Goal: Task Accomplishment & Management: Manage account settings

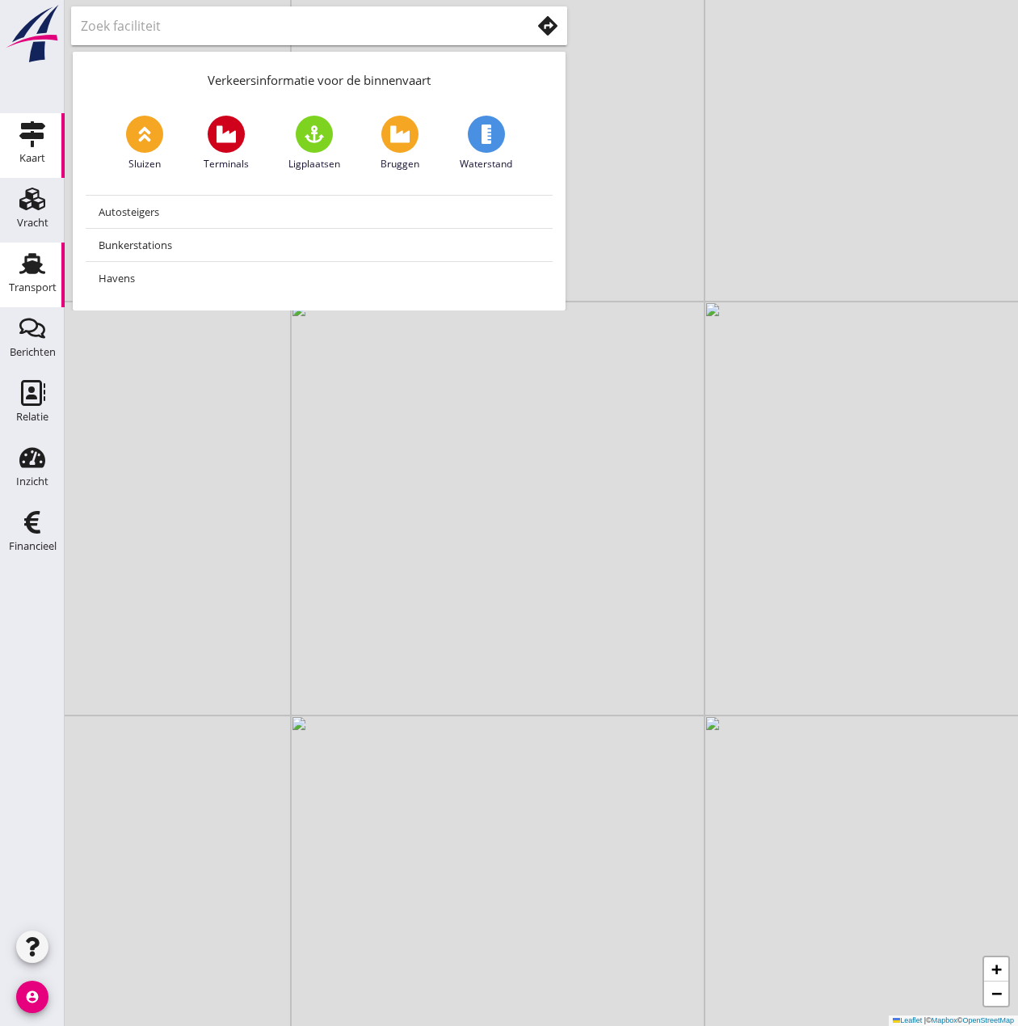
drag, startPoint x: 21, startPoint y: 272, endPoint x: 13, endPoint y: 270, distance: 8.4
click at [21, 272] on use at bounding box center [32, 263] width 26 height 21
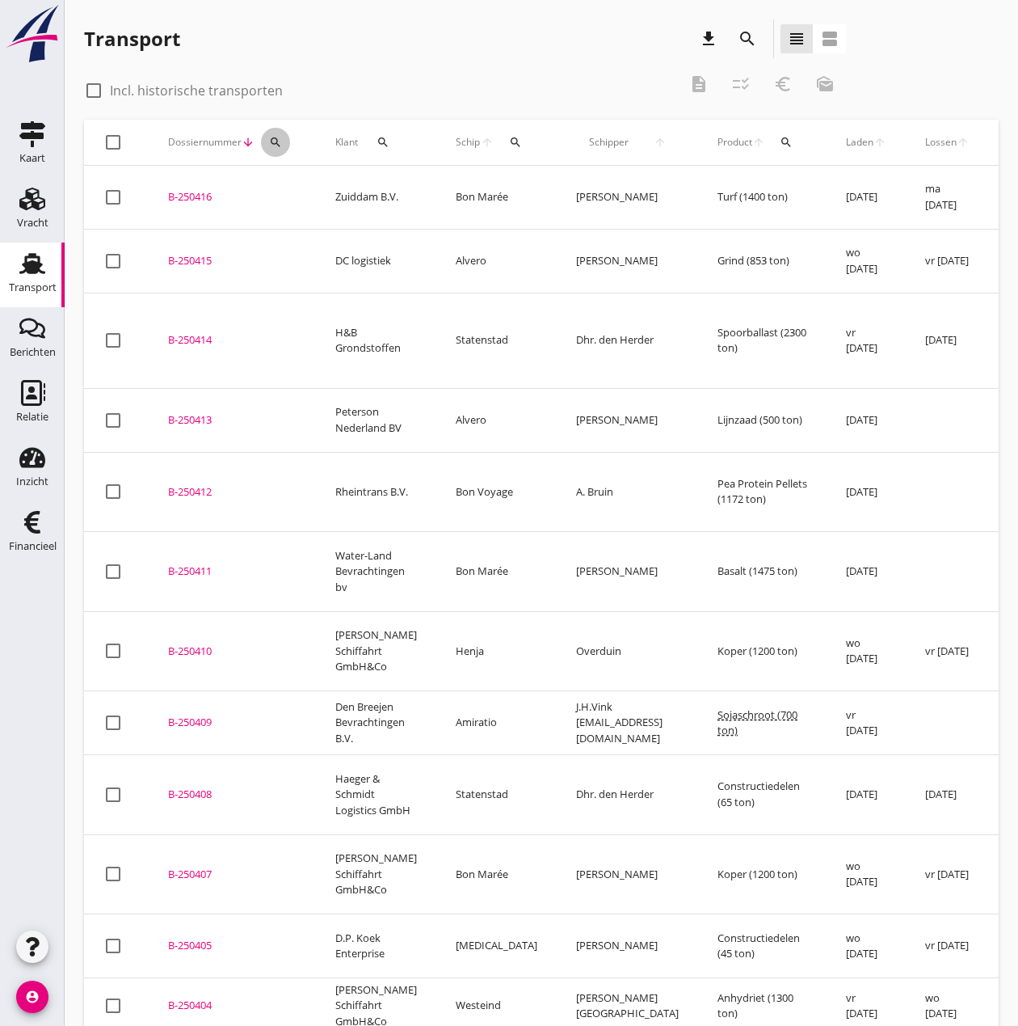
click at [269, 141] on icon "search" at bounding box center [275, 142] width 13 height 13
click at [393, 183] on input "Zoeken op dossiernummer..." at bounding box center [352, 189] width 168 height 26
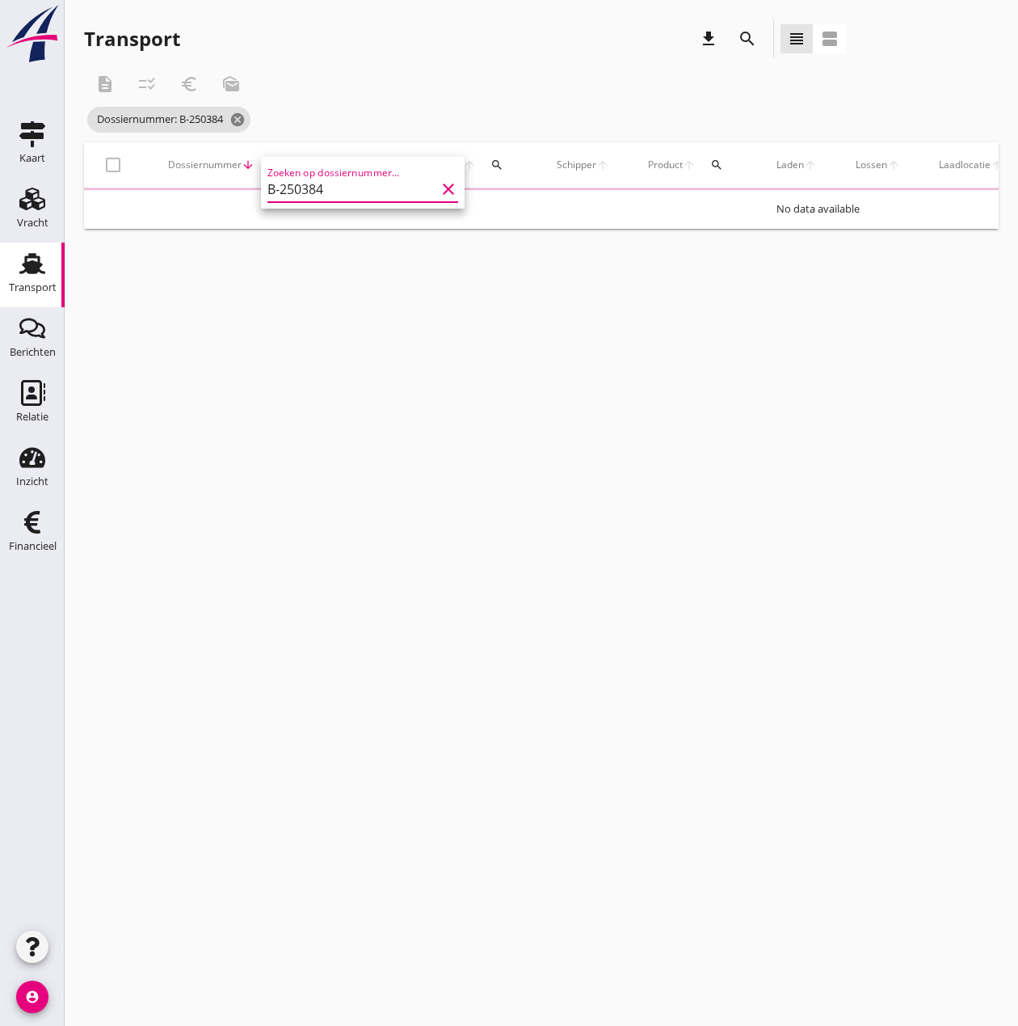
type input "B-250384"
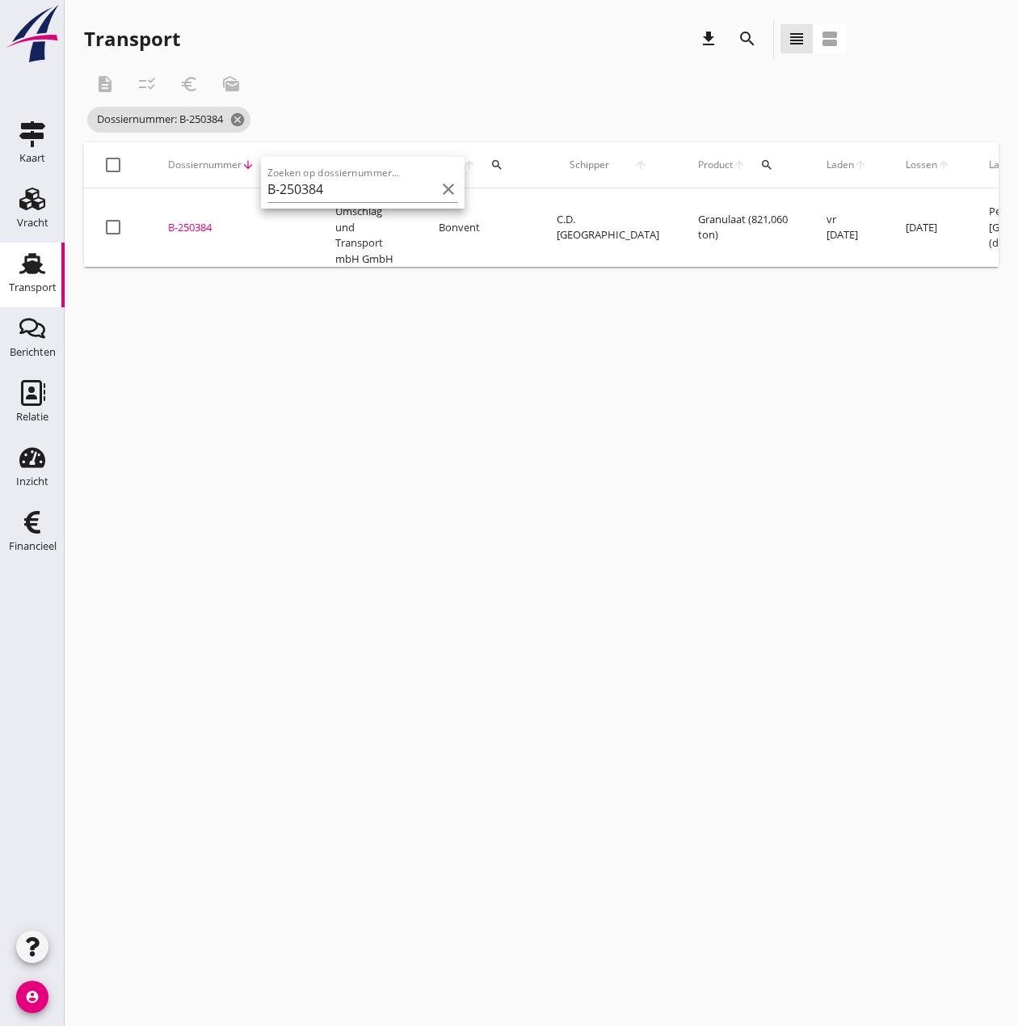
click at [194, 226] on div "B-250384" at bounding box center [232, 228] width 129 height 16
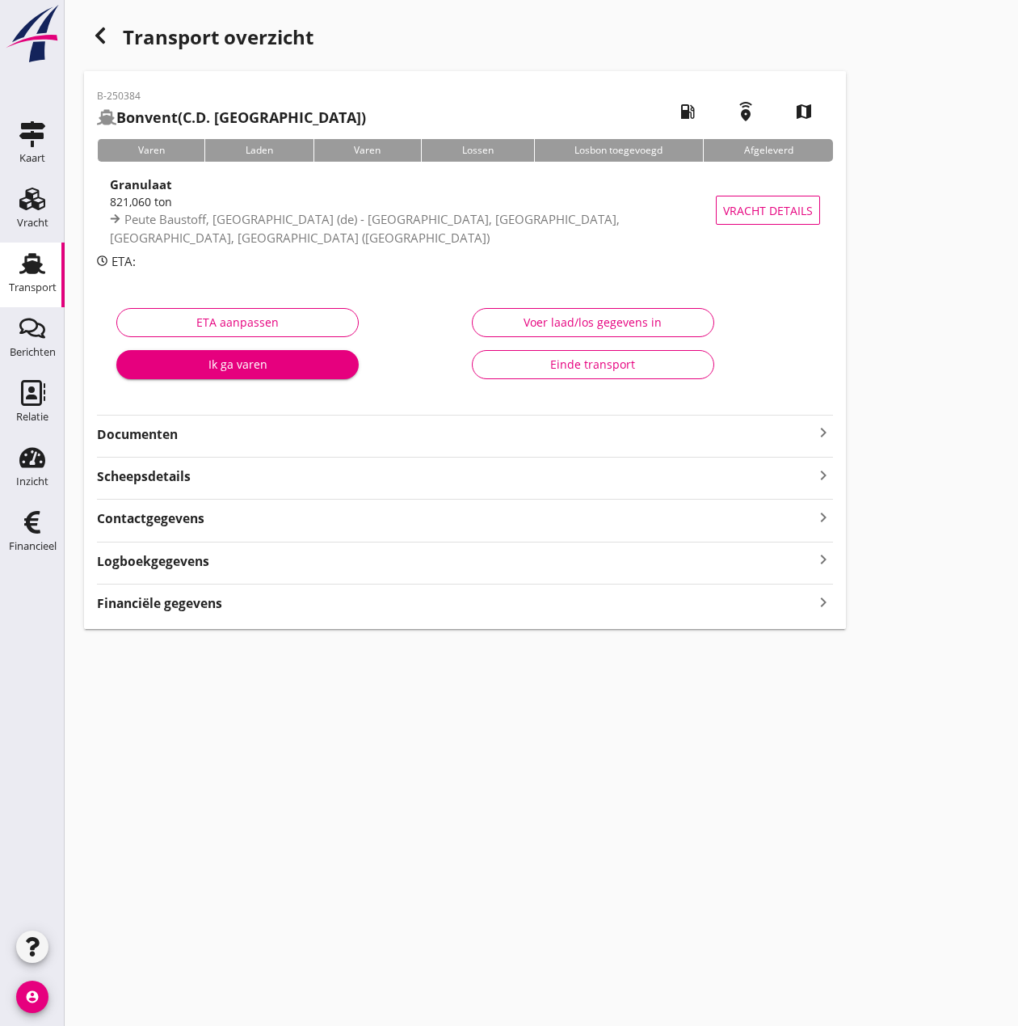
type input "821.06"
click at [608, 309] on button "Voer laad/los gegevens in" at bounding box center [593, 322] width 242 height 29
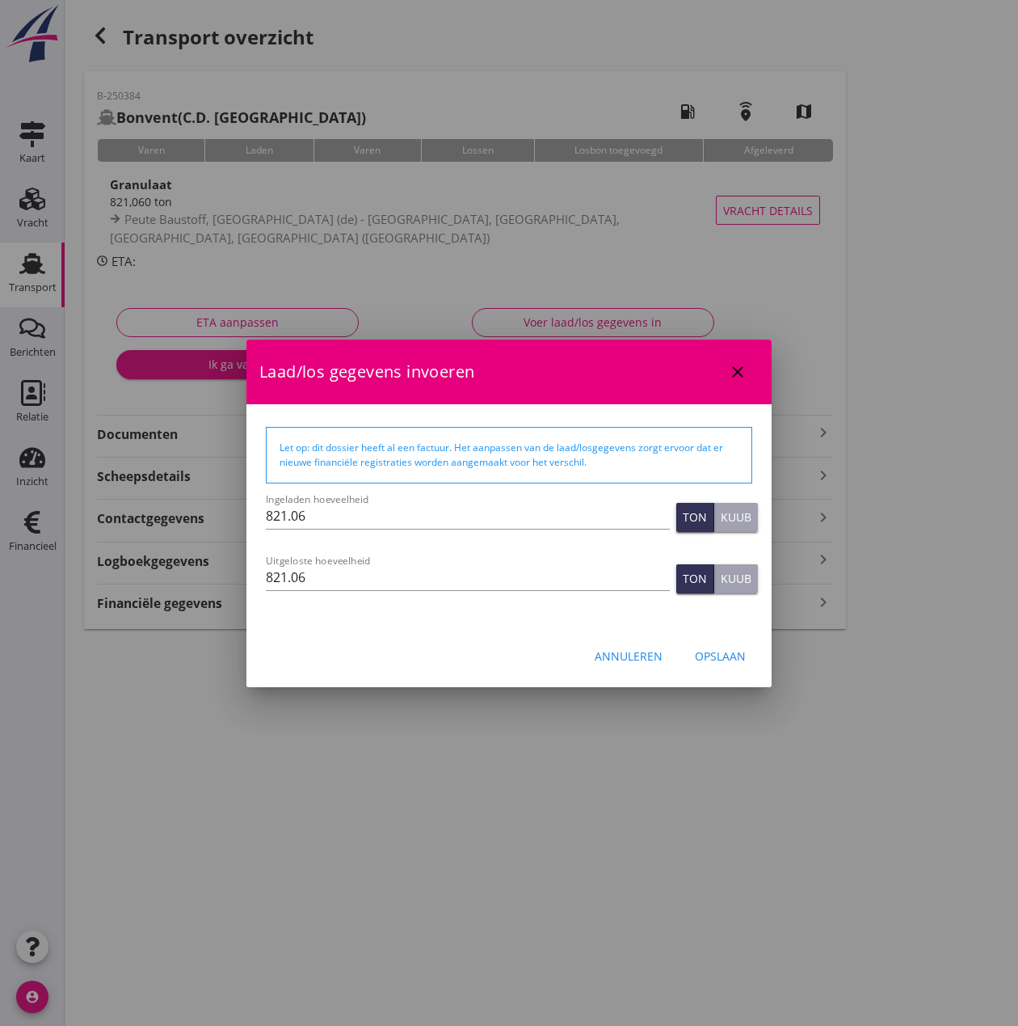
click at [629, 648] on div "Annuleren" at bounding box center [629, 655] width 68 height 17
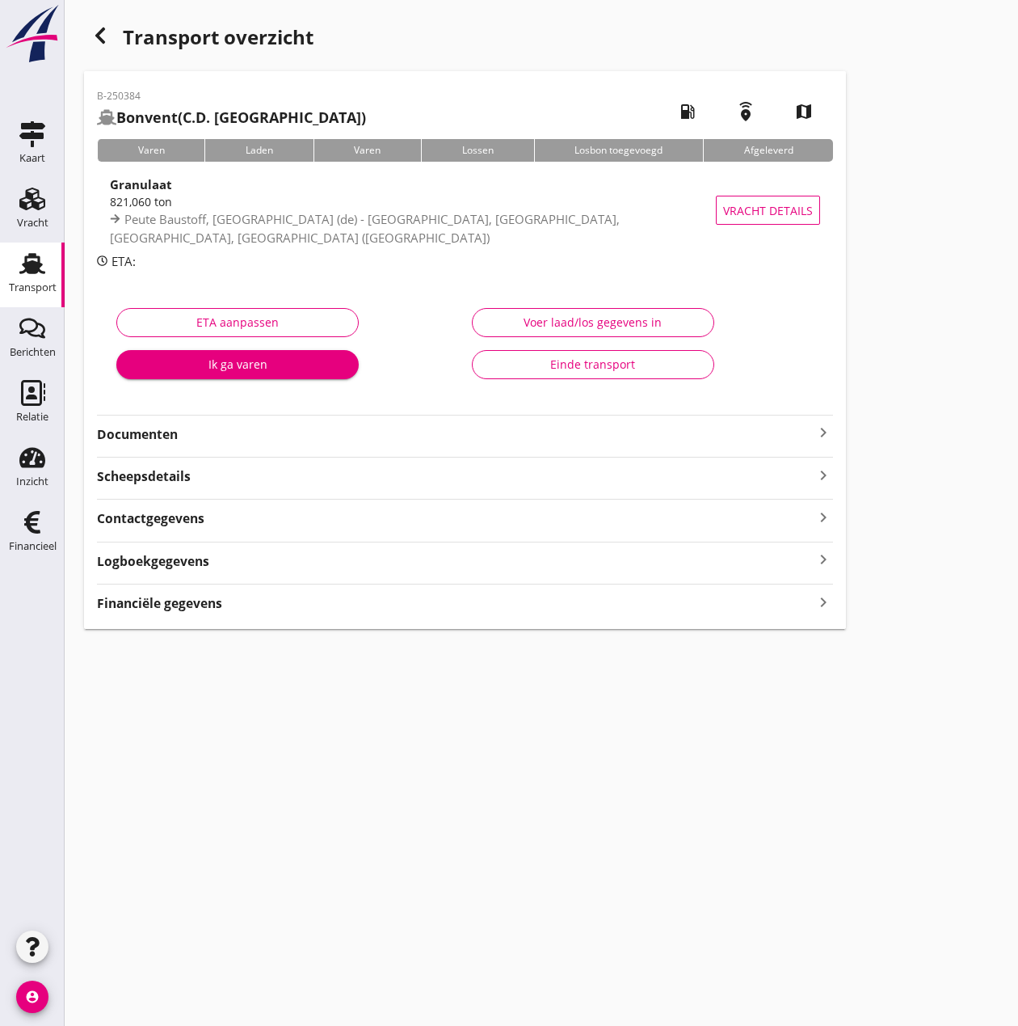
click at [168, 608] on strong "Financiële gegevens" at bounding box center [159, 603] width 125 height 19
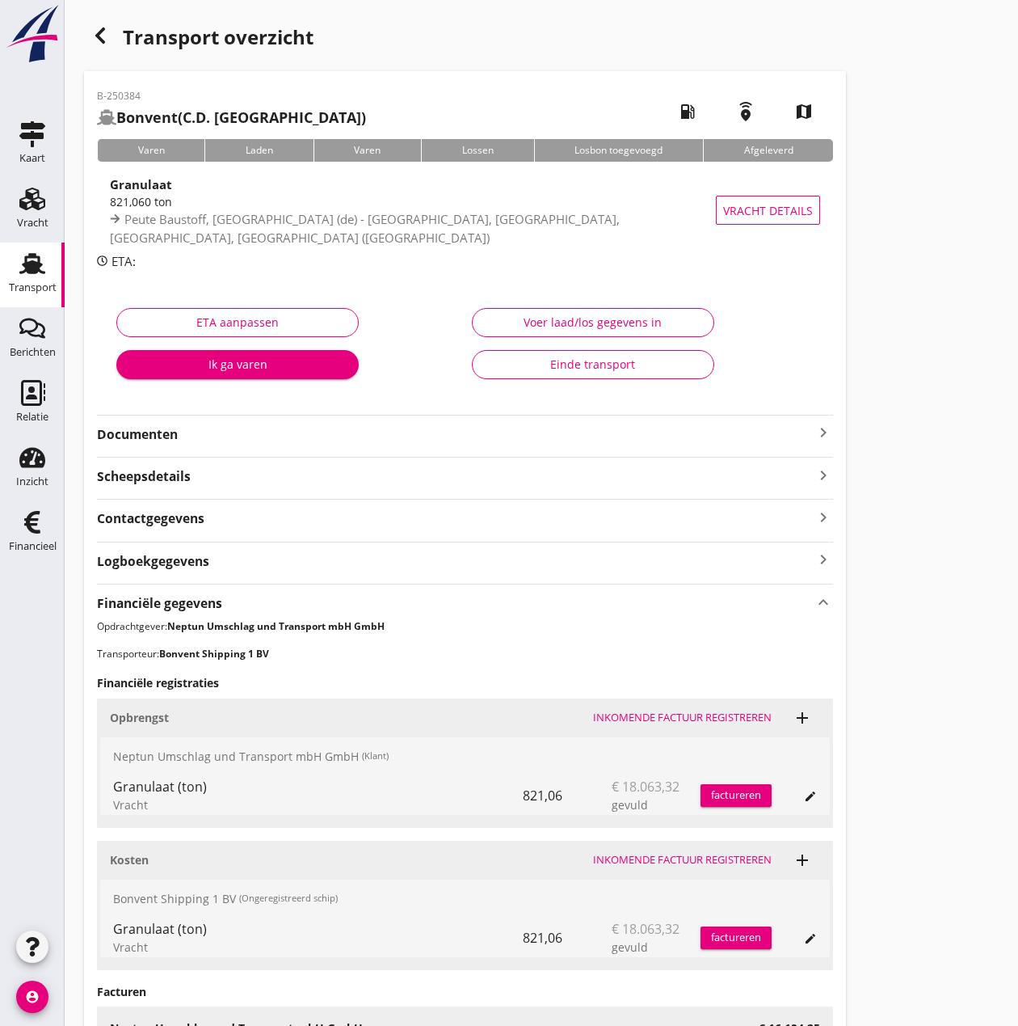
scroll to position [230, 0]
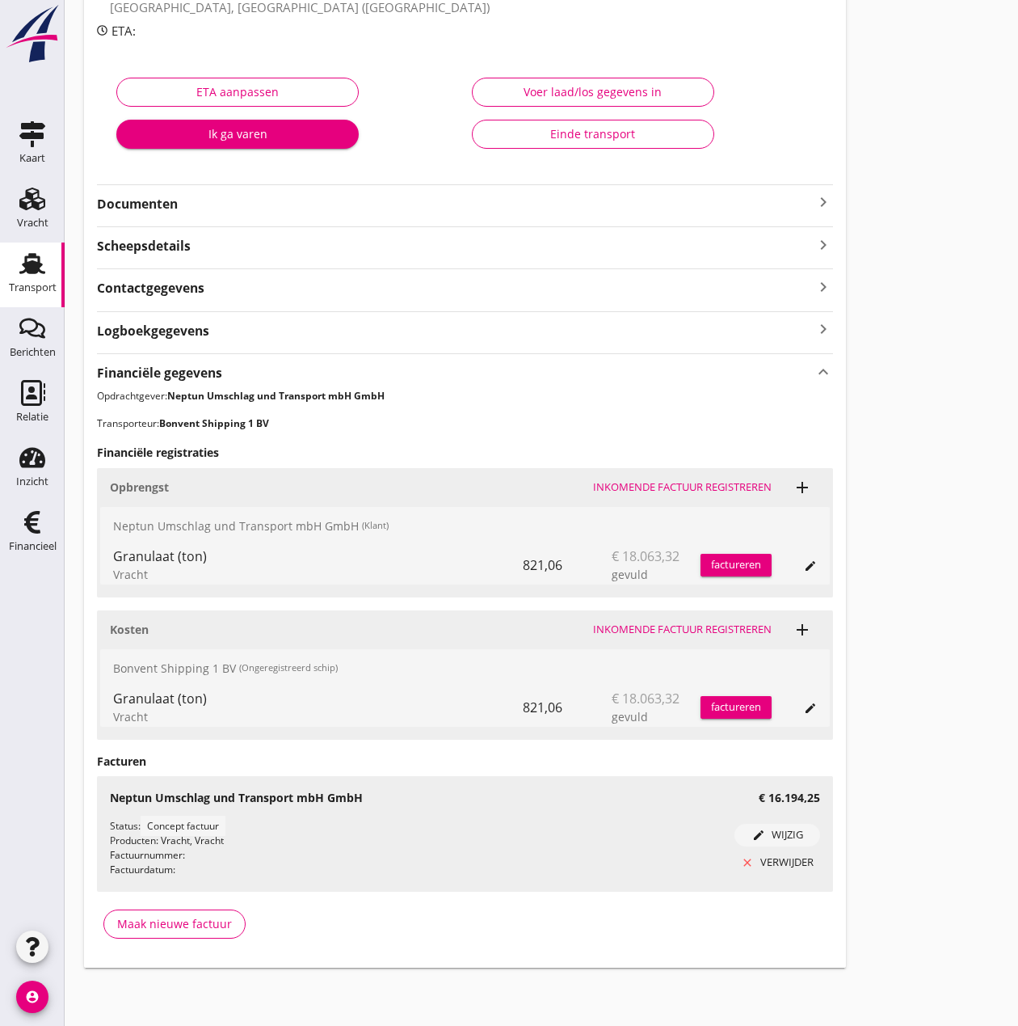
click at [782, 837] on div "edit wijzig" at bounding box center [777, 835] width 73 height 16
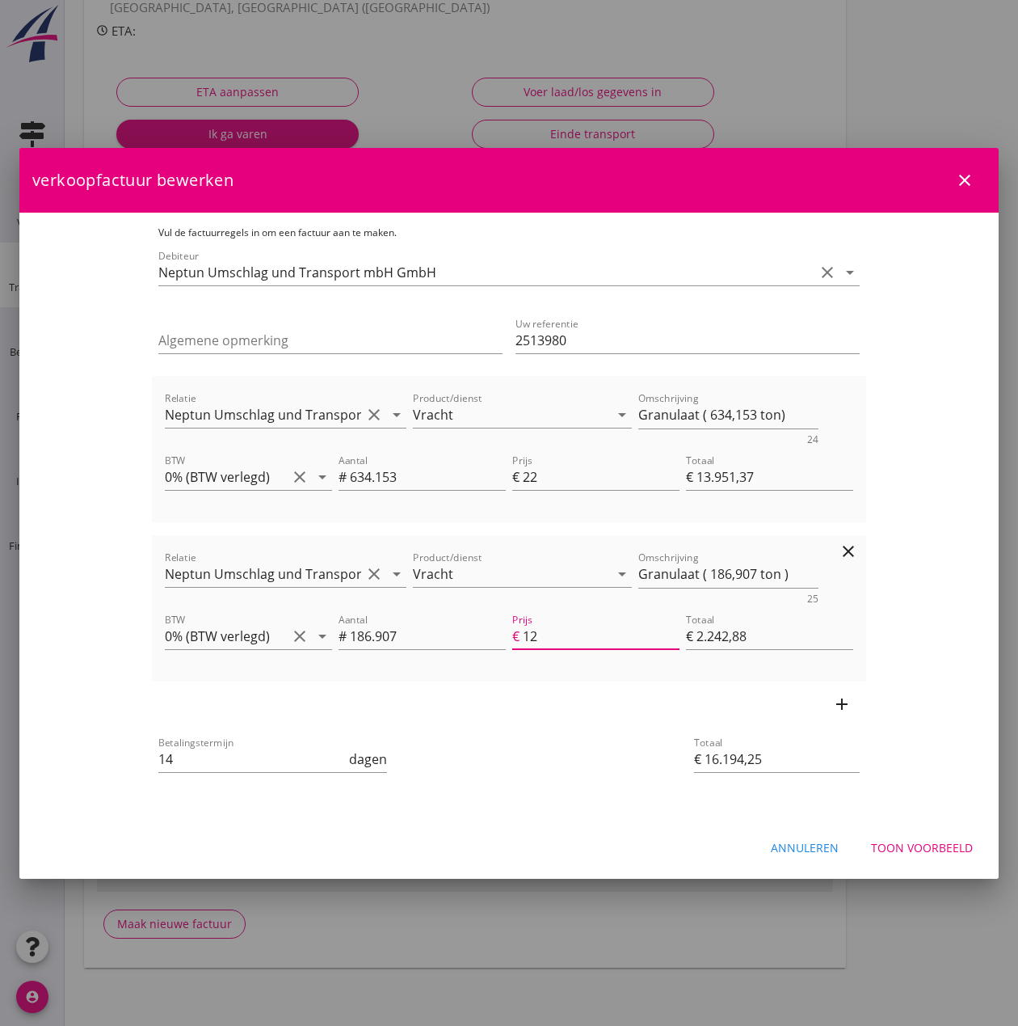
click at [549, 636] on input "12" at bounding box center [601, 636] width 157 height 26
type input "1"
type input "€ 186,91"
type input "€ 14.138,28"
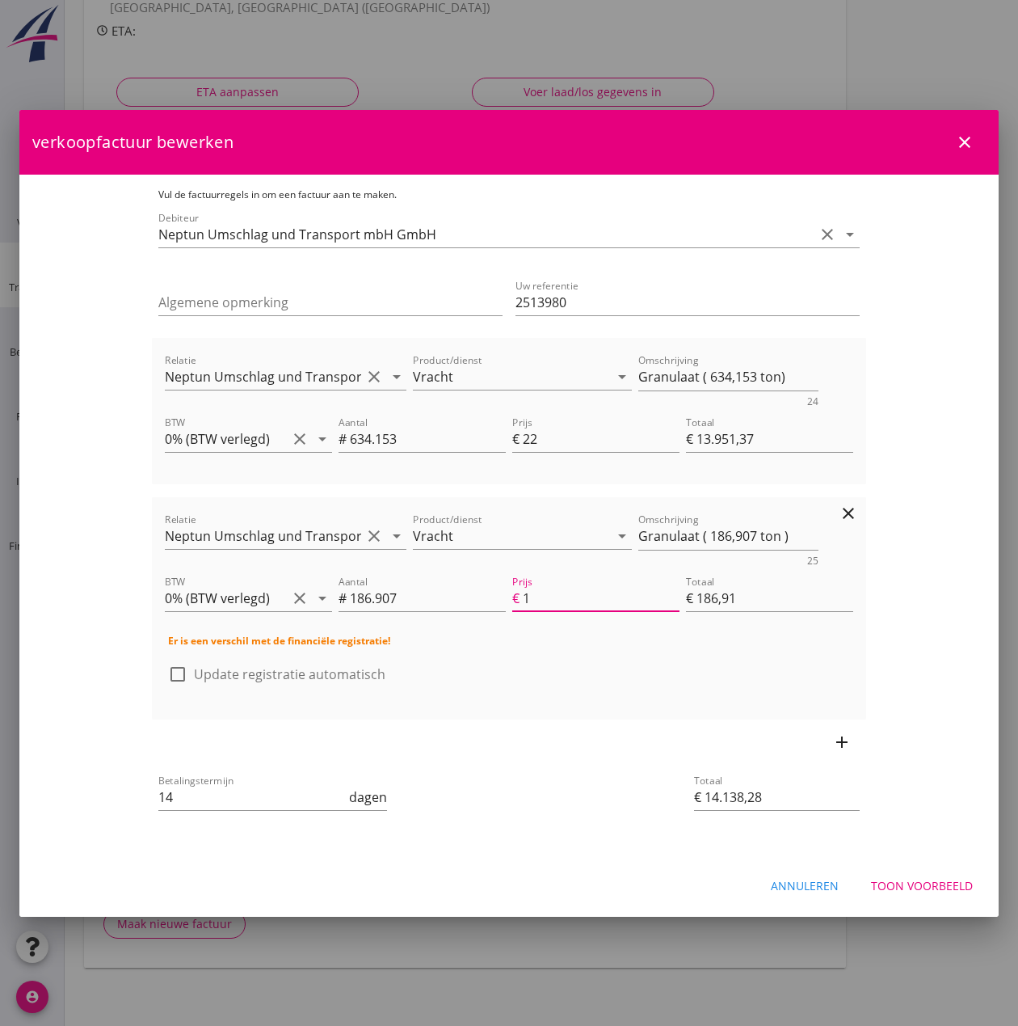
type input "11"
type input "€ 2.055,98"
type input "€ 16.007,35"
type input "11"
click at [164, 678] on div at bounding box center [177, 673] width 27 height 27
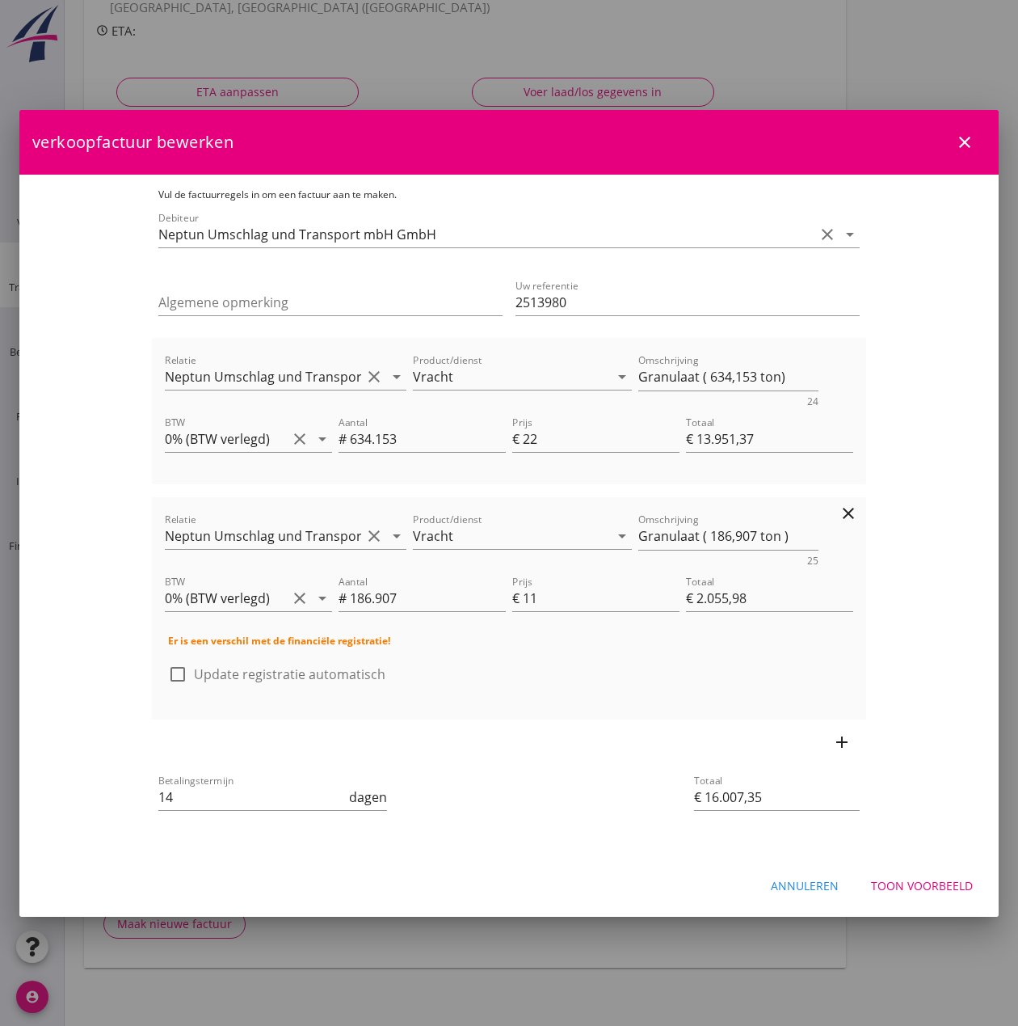
checkbox input "true"
click at [908, 883] on div "Toon voorbeeld" at bounding box center [922, 885] width 102 height 17
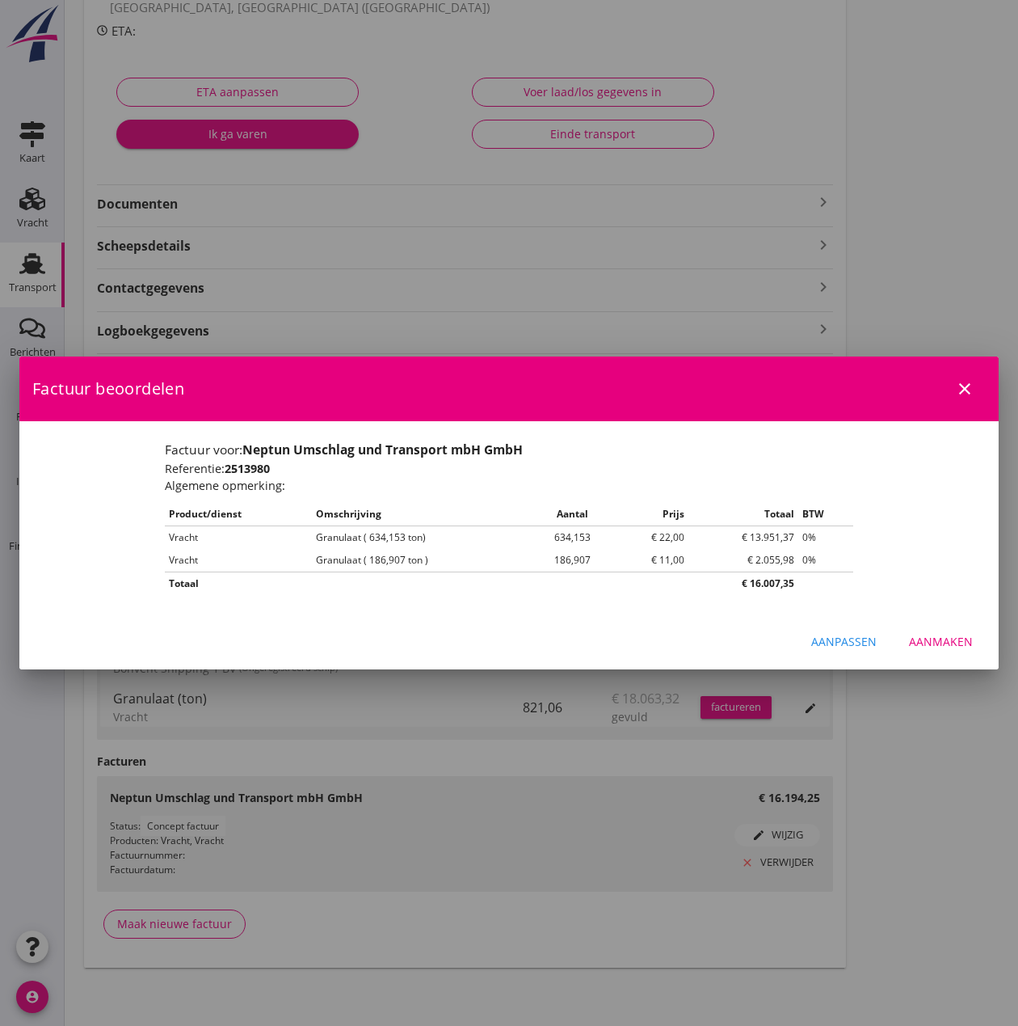
click at [937, 642] on div "Aanmaken" at bounding box center [941, 641] width 64 height 17
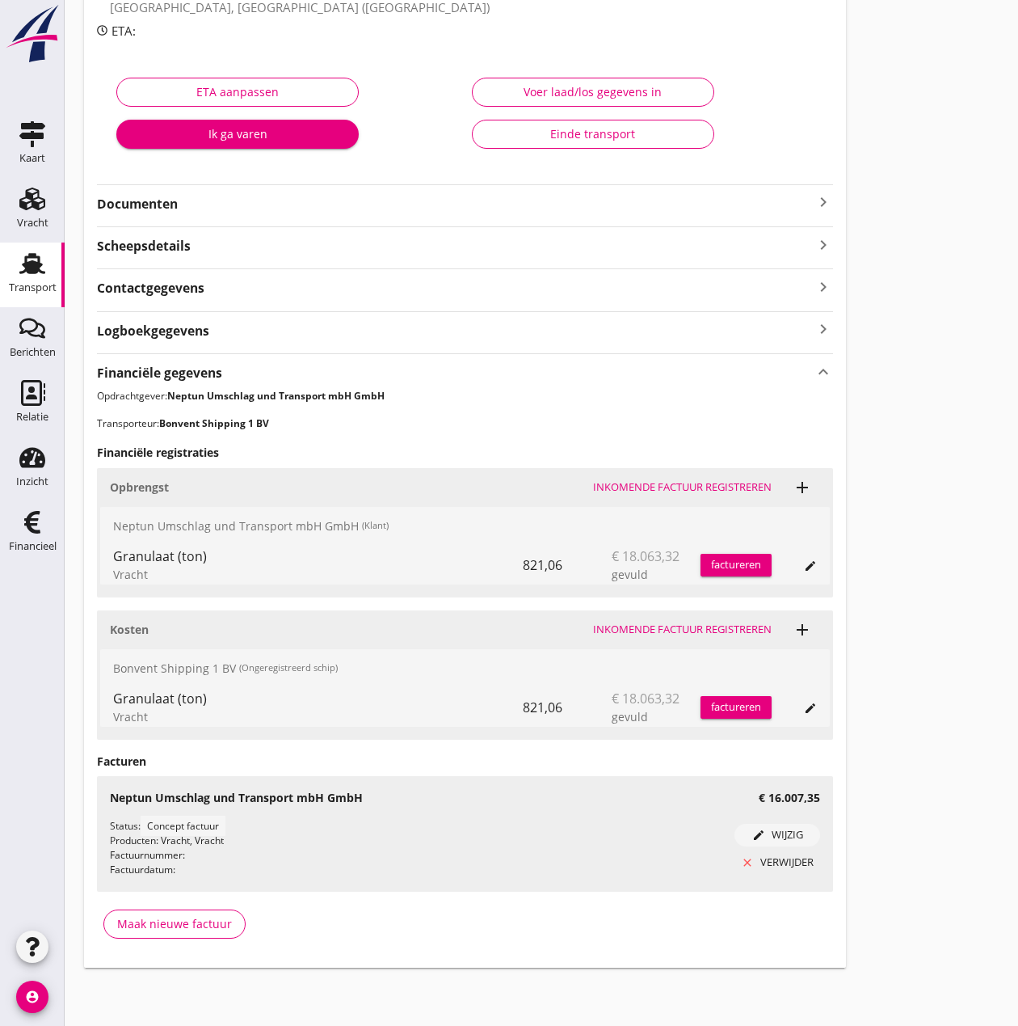
drag, startPoint x: 32, startPoint y: 272, endPoint x: 272, endPoint y: 268, distance: 240.9
click at [32, 272] on use at bounding box center [32, 263] width 26 height 21
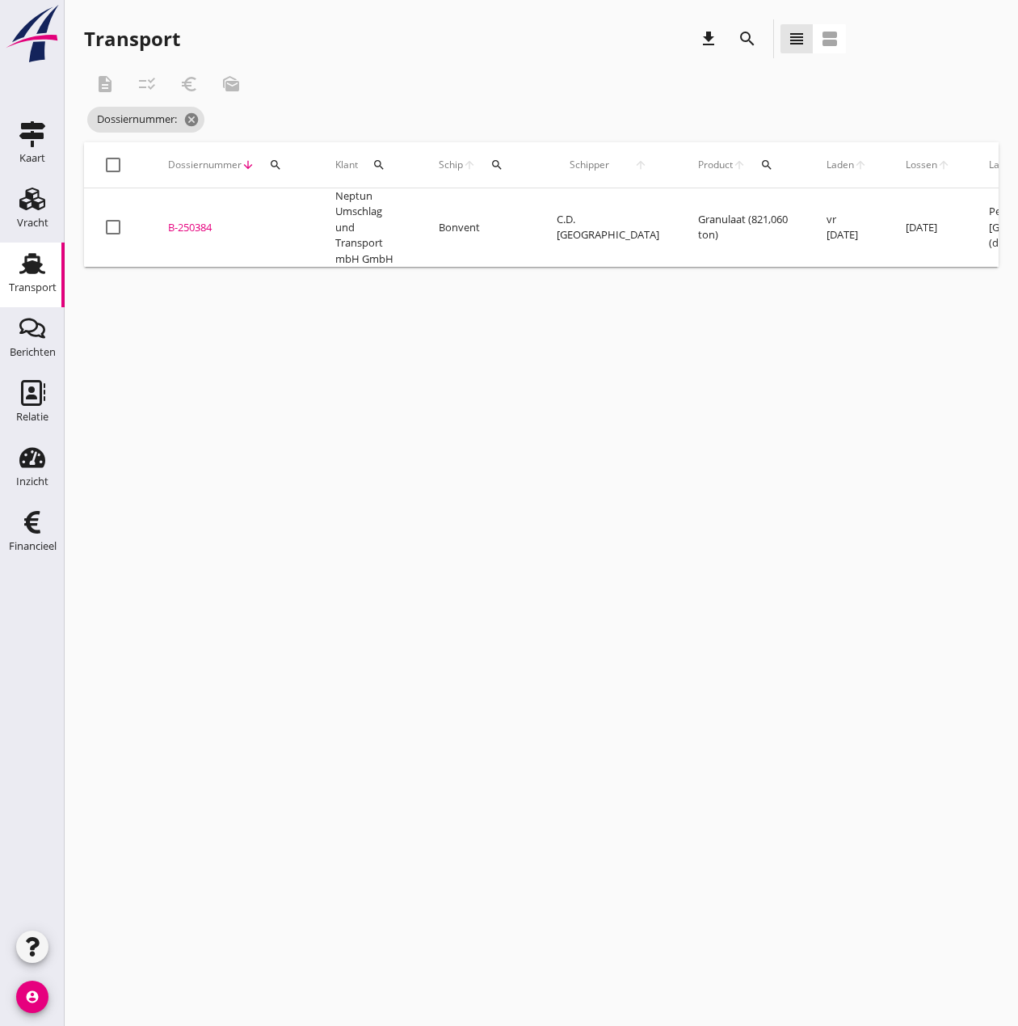
click at [194, 220] on div "B-250384" at bounding box center [232, 228] width 129 height 16
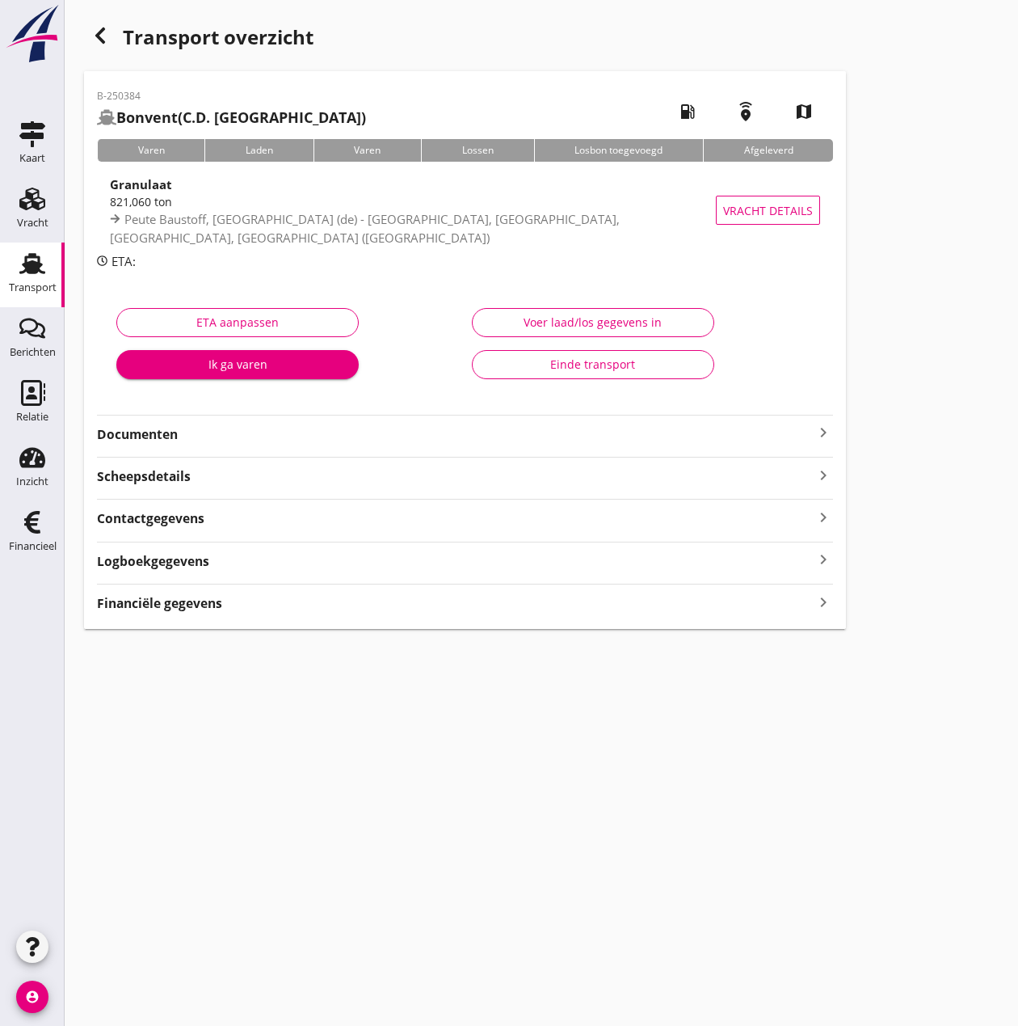
click at [622, 327] on div "Voer laad/los gegevens in" at bounding box center [593, 322] width 215 height 17
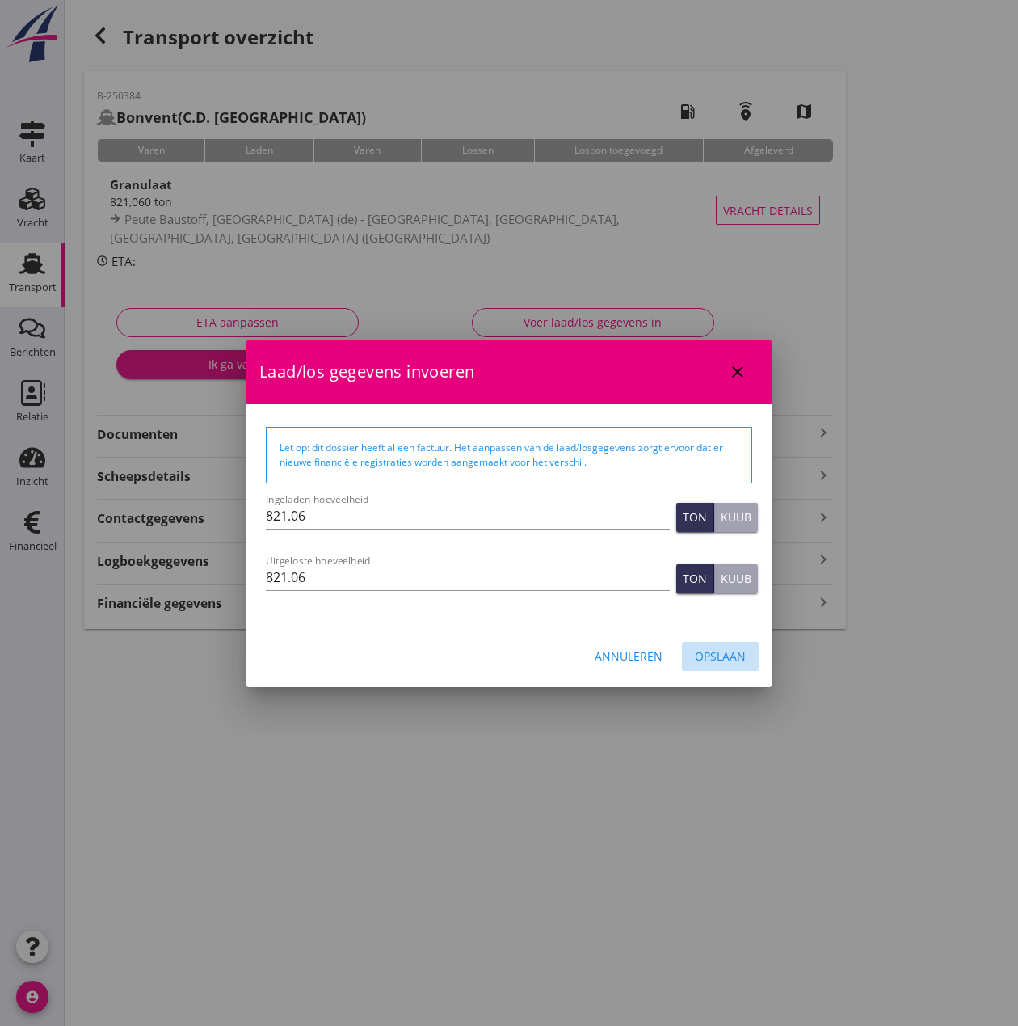
click at [736, 658] on div "Opslaan" at bounding box center [720, 655] width 51 height 17
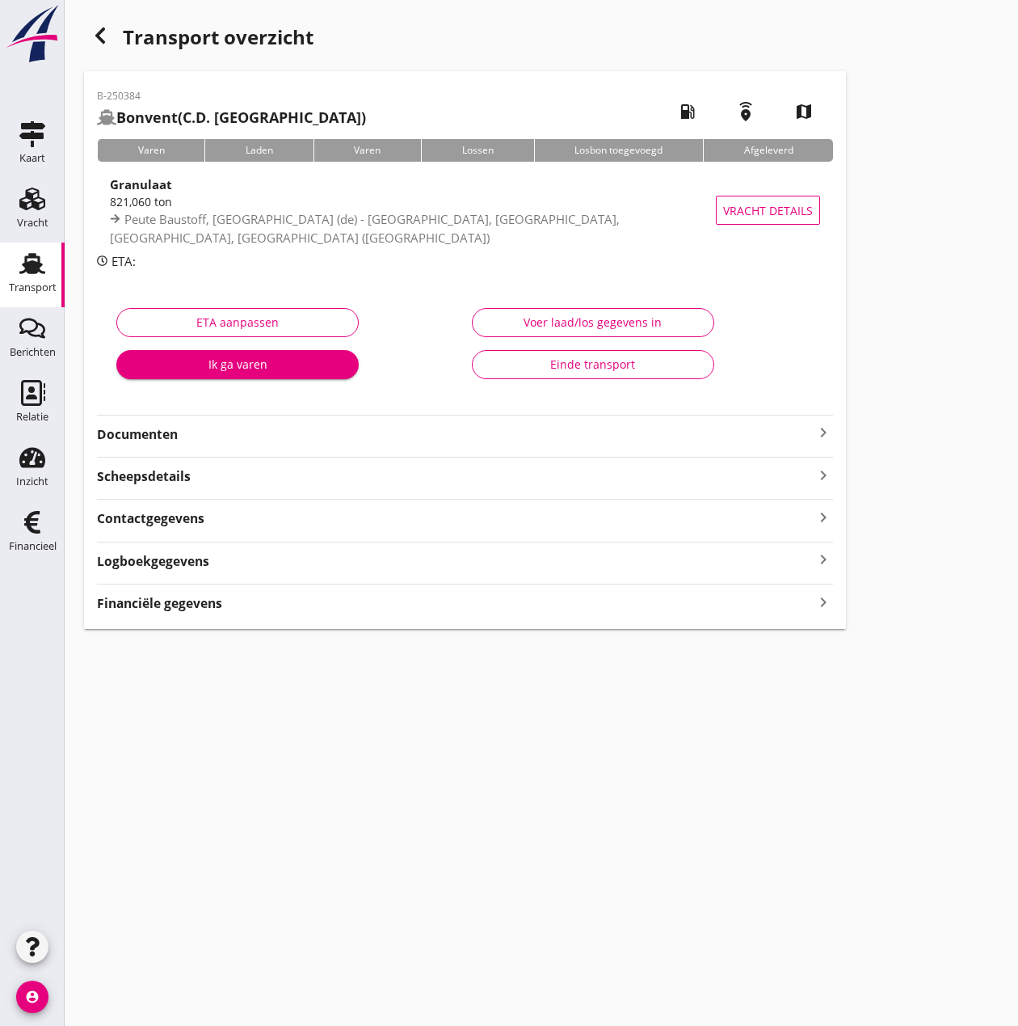
click at [169, 600] on strong "Financiële gegevens" at bounding box center [159, 603] width 125 height 19
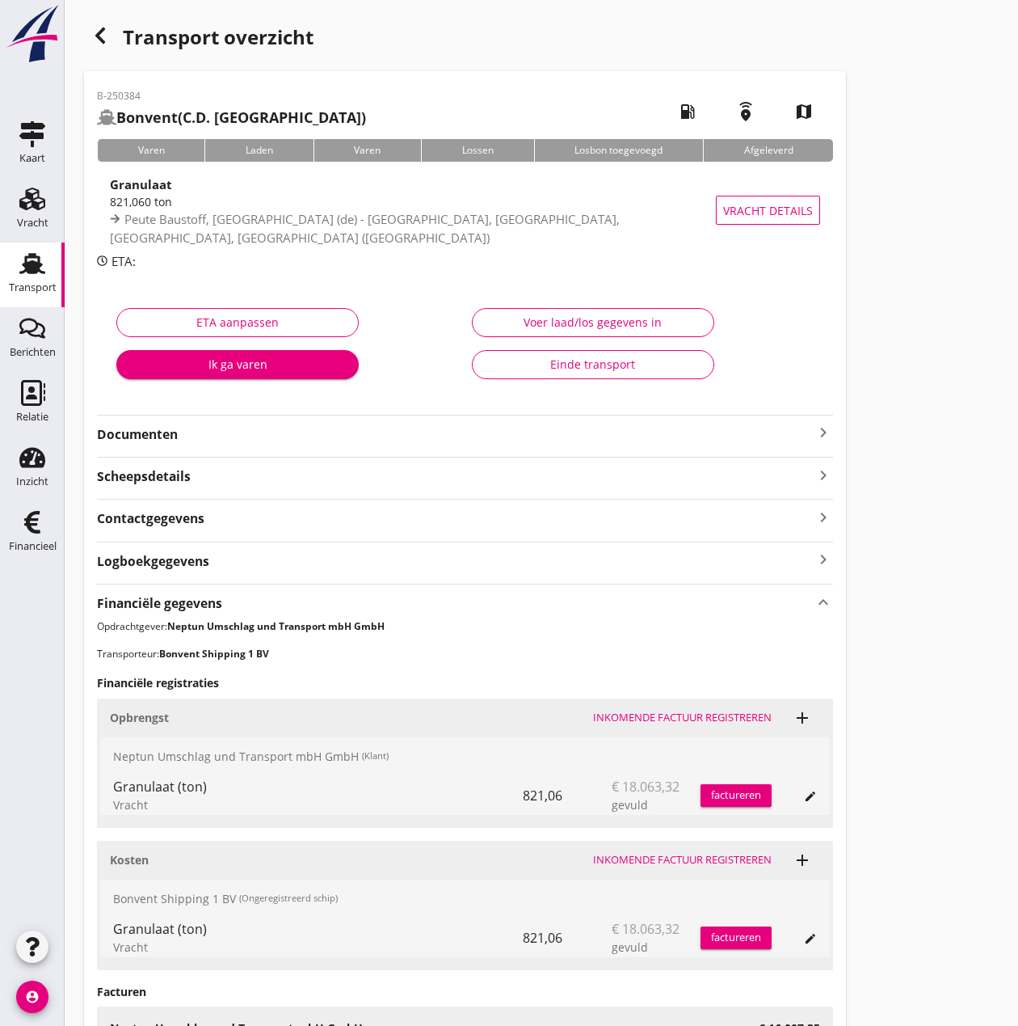
scroll to position [230, 0]
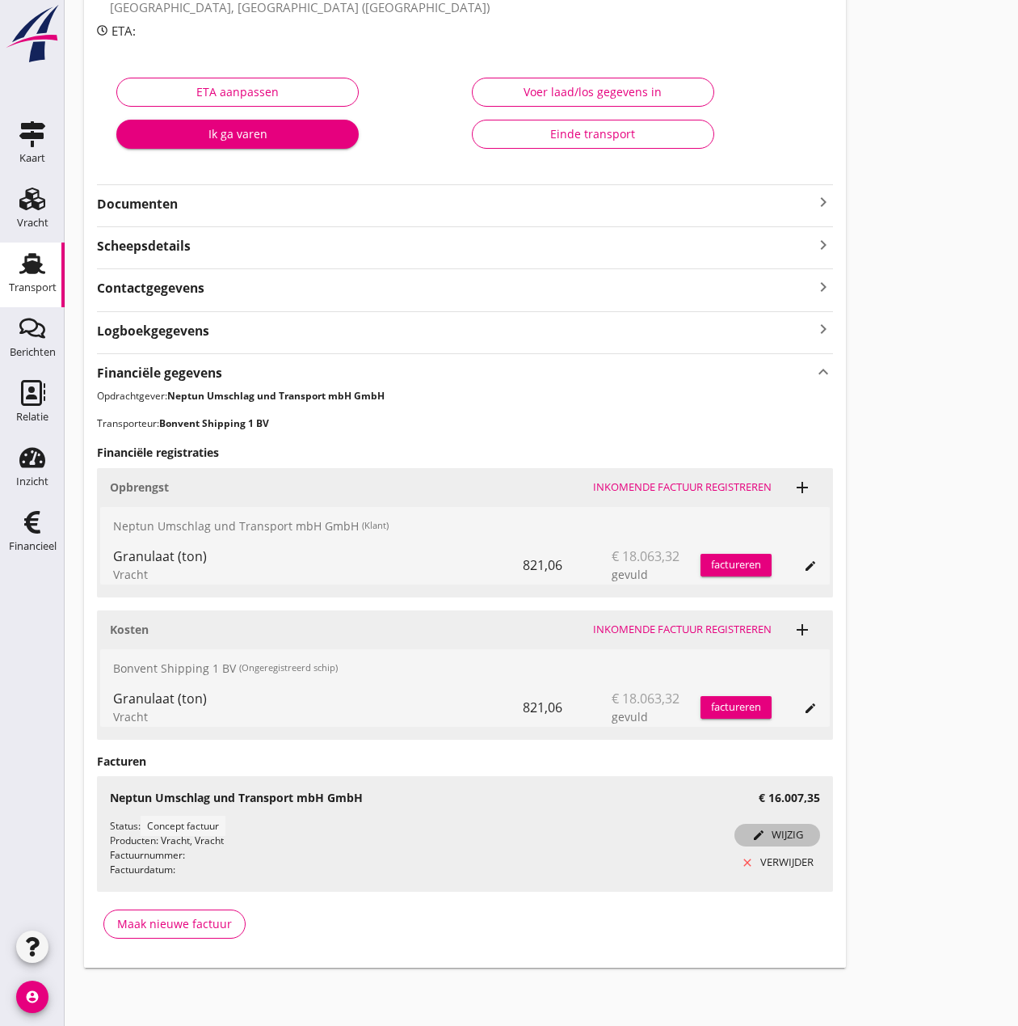
click at [761, 835] on icon "edit" at bounding box center [759, 835] width 13 height 13
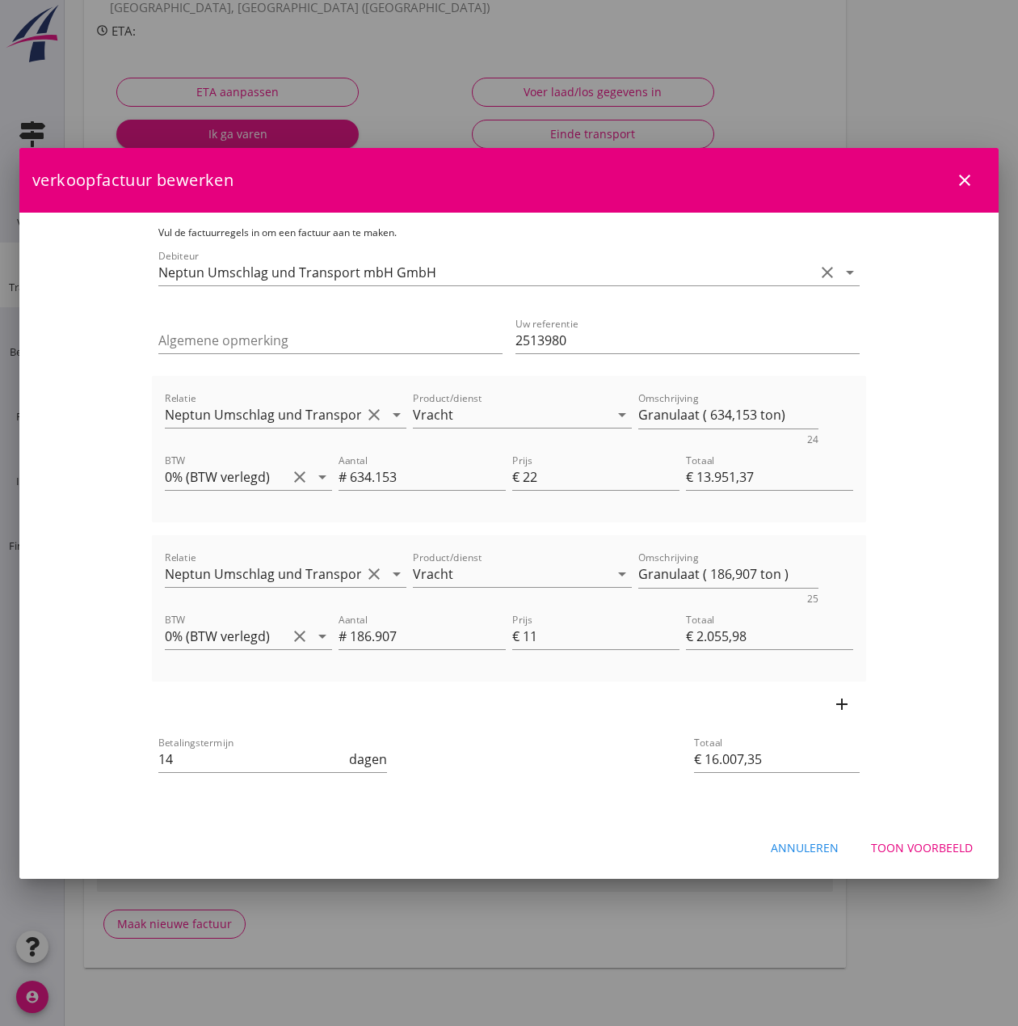
click at [921, 850] on div "Toon voorbeeld" at bounding box center [922, 847] width 102 height 17
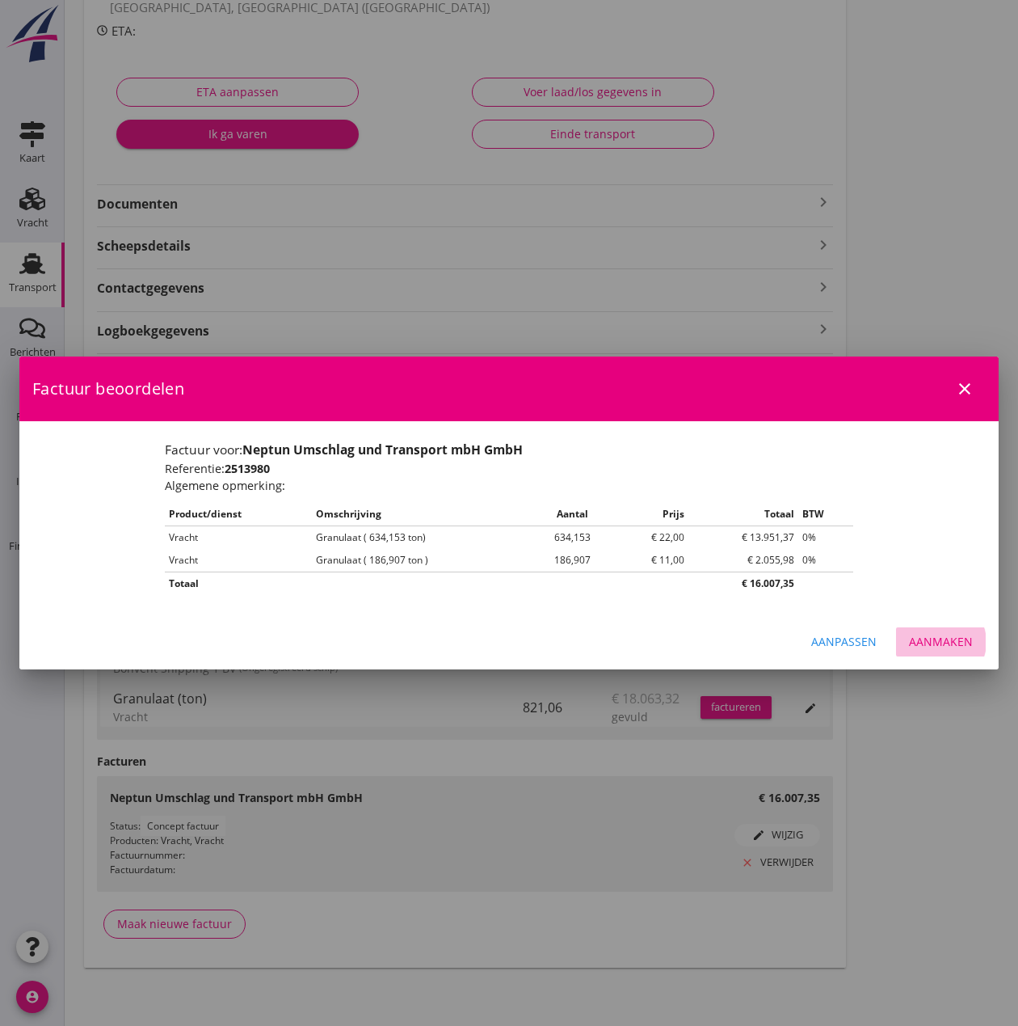
click at [947, 640] on div "Aanmaken" at bounding box center [941, 641] width 64 height 17
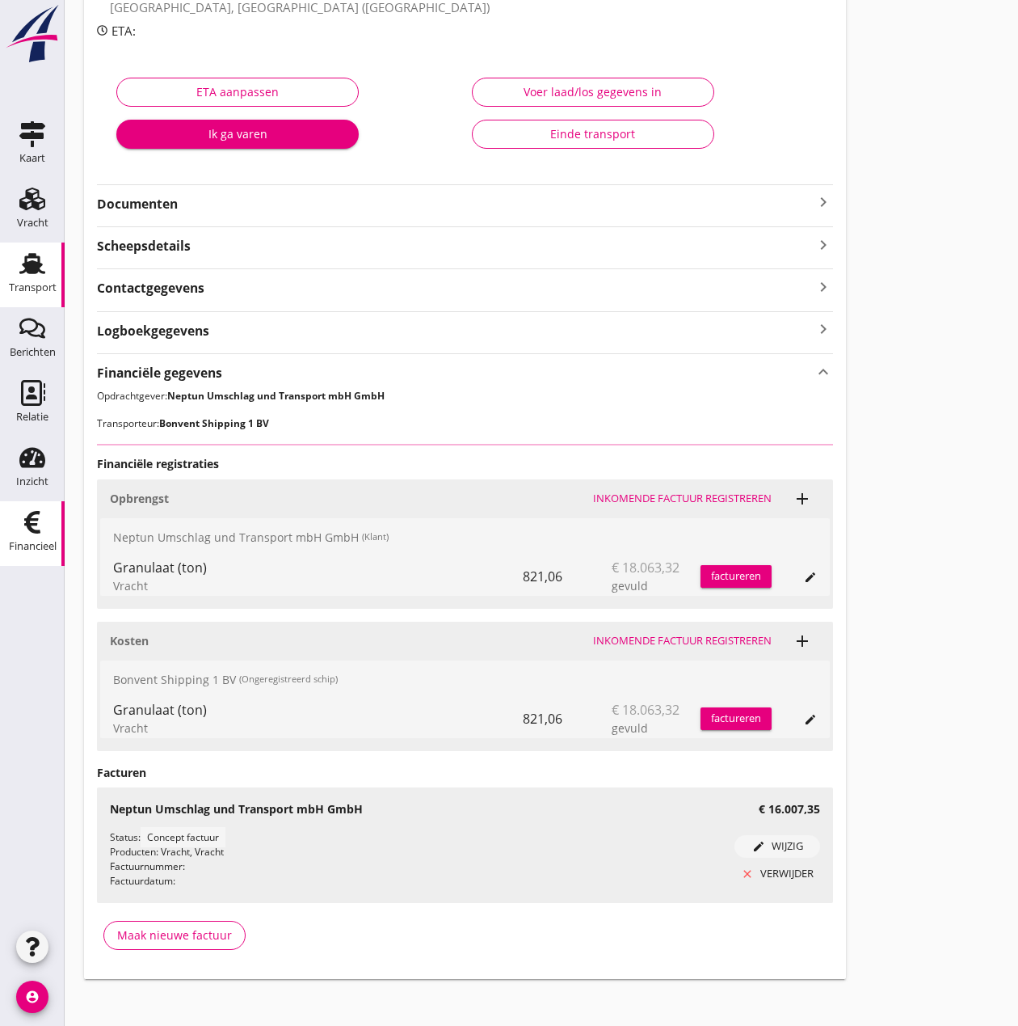
click at [27, 540] on div "Financieel" at bounding box center [33, 546] width 48 height 23
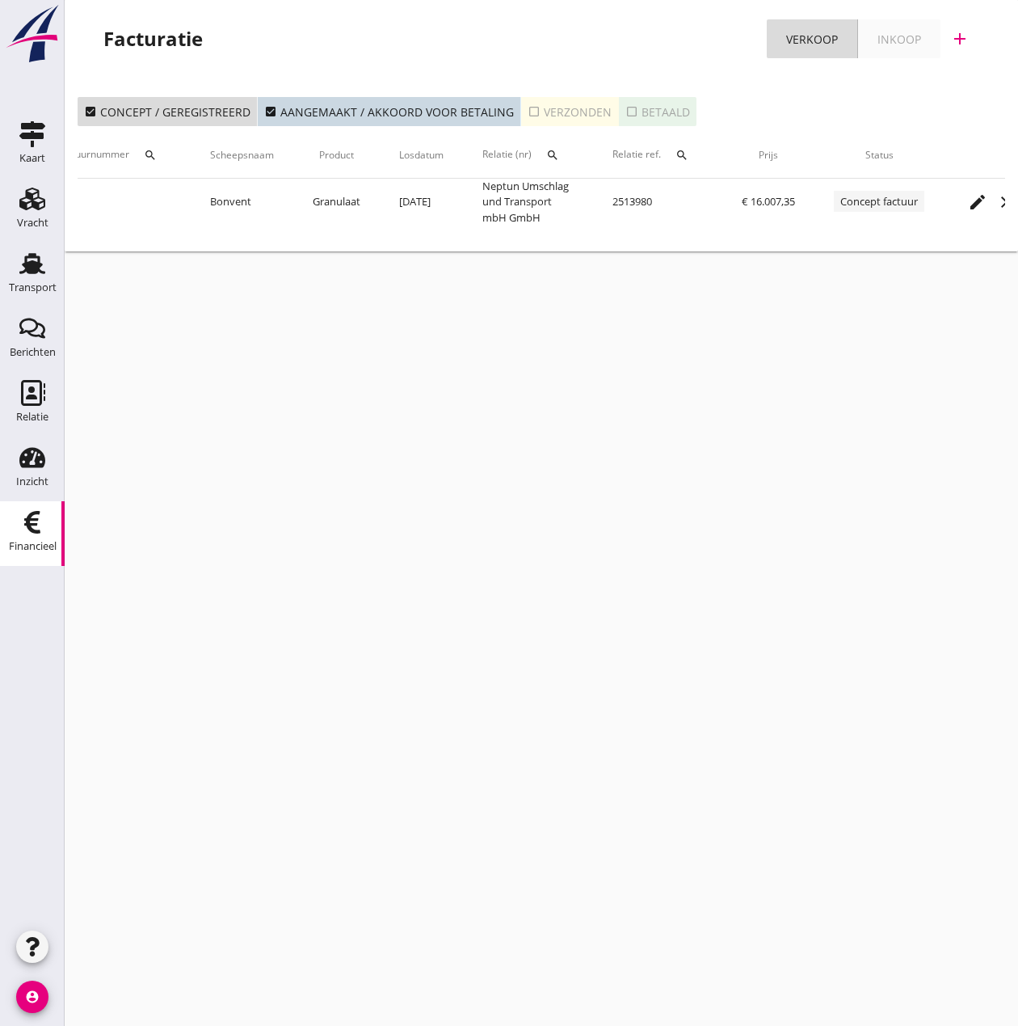
scroll to position [0, 281]
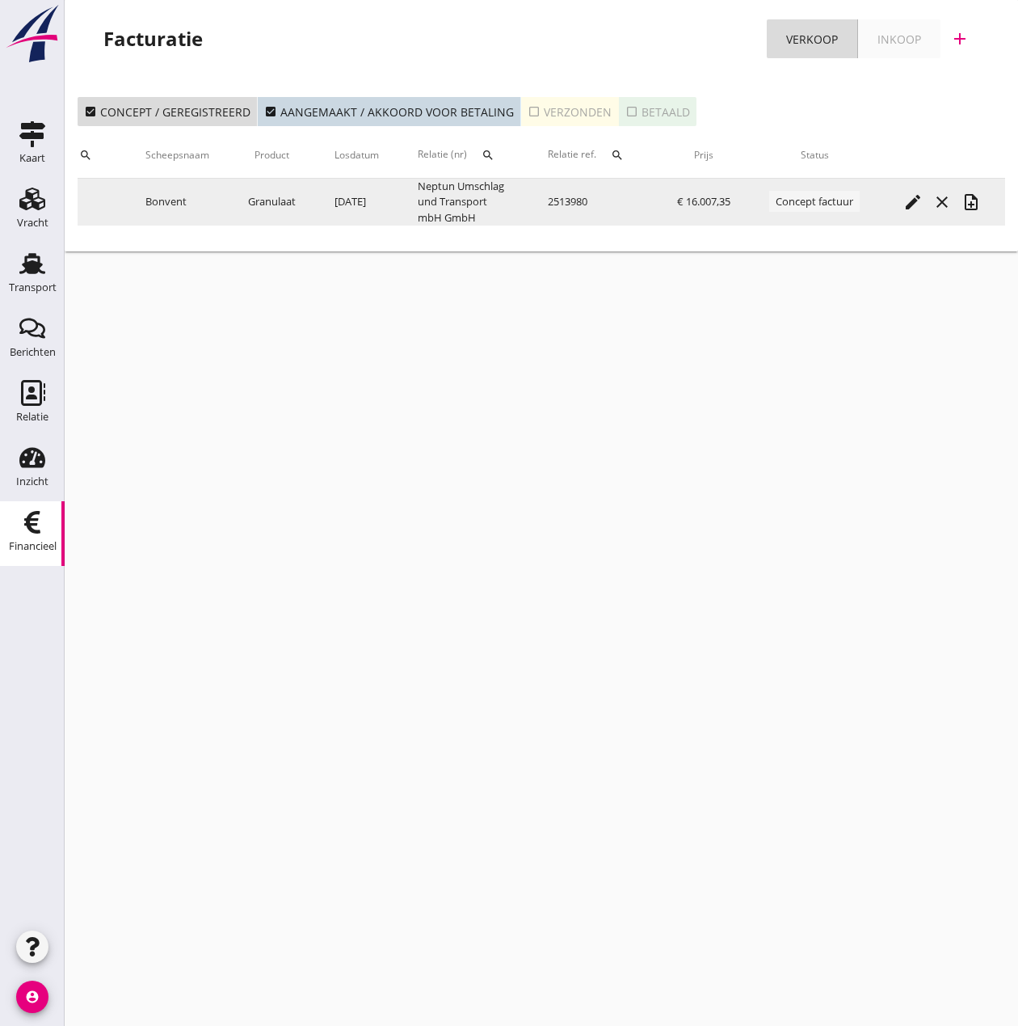
click at [971, 200] on icon "note_add" at bounding box center [971, 201] width 19 height 19
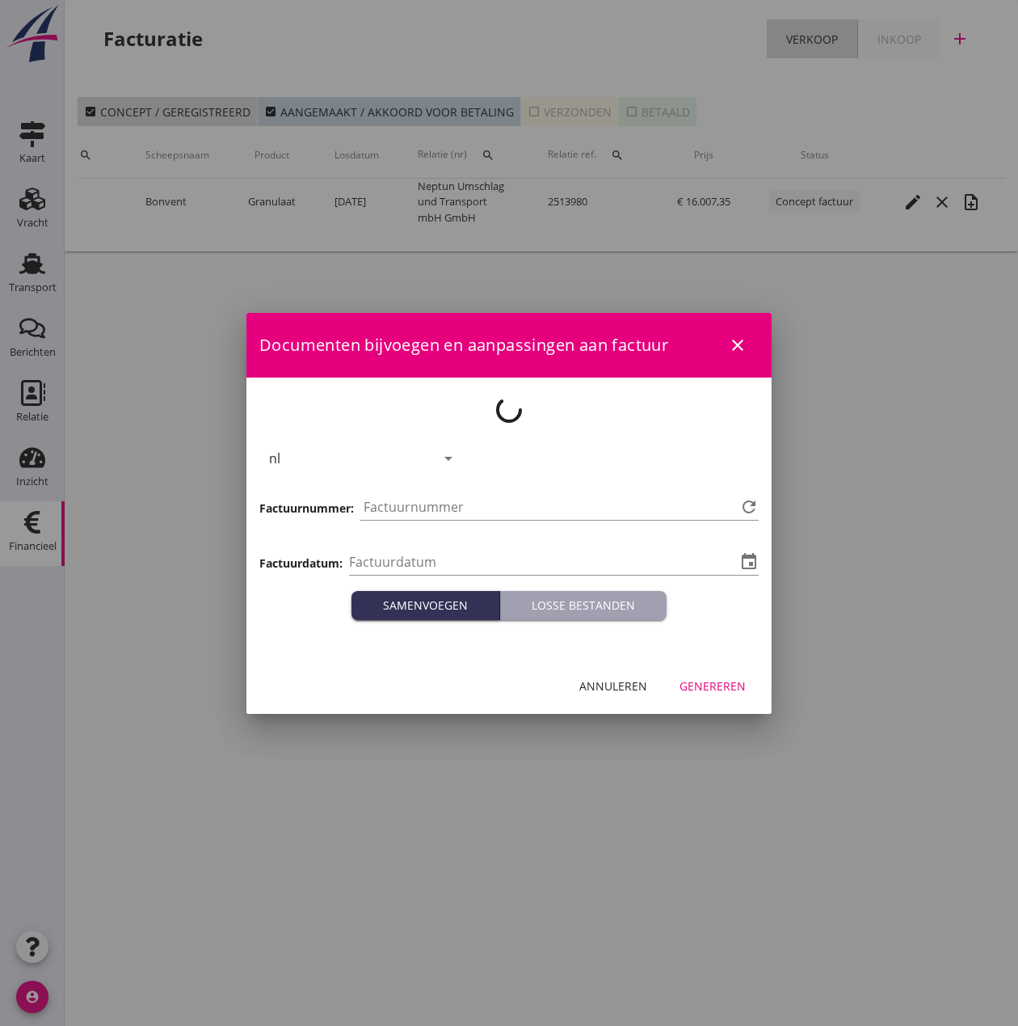
type input "[DATE]"
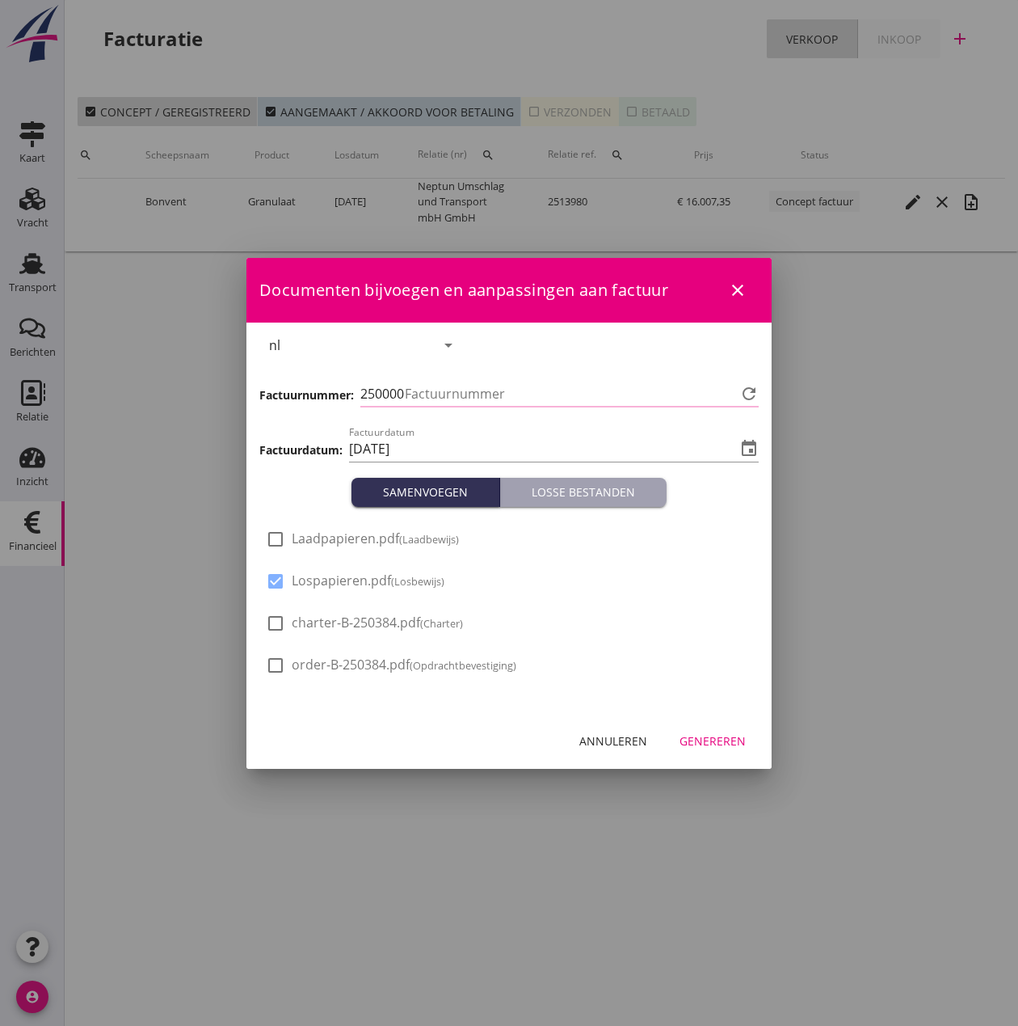
type input "482"
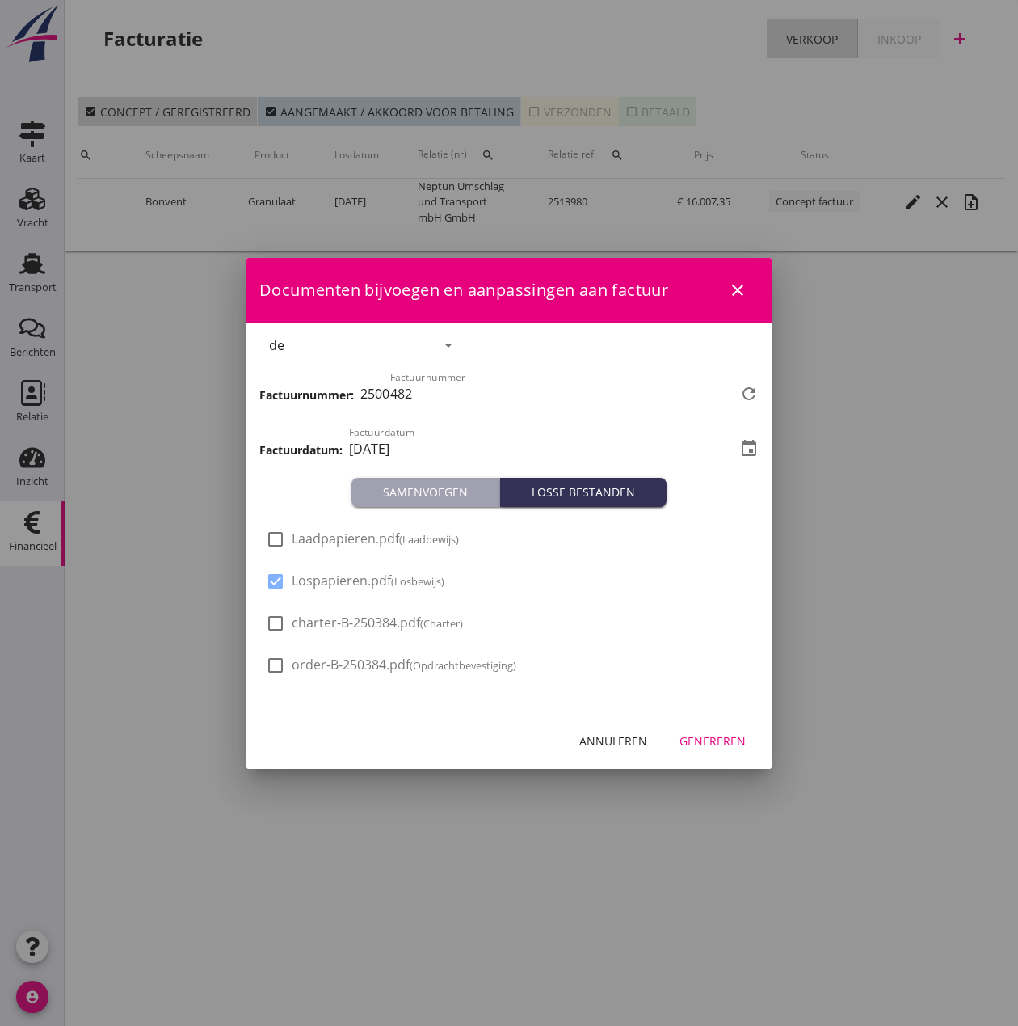
click at [401, 539] on span "Laadpapieren.pdf (Laadbewijs)" at bounding box center [375, 538] width 167 height 17
checkbox input "true"
click at [710, 739] on div "Genereren" at bounding box center [713, 740] width 66 height 17
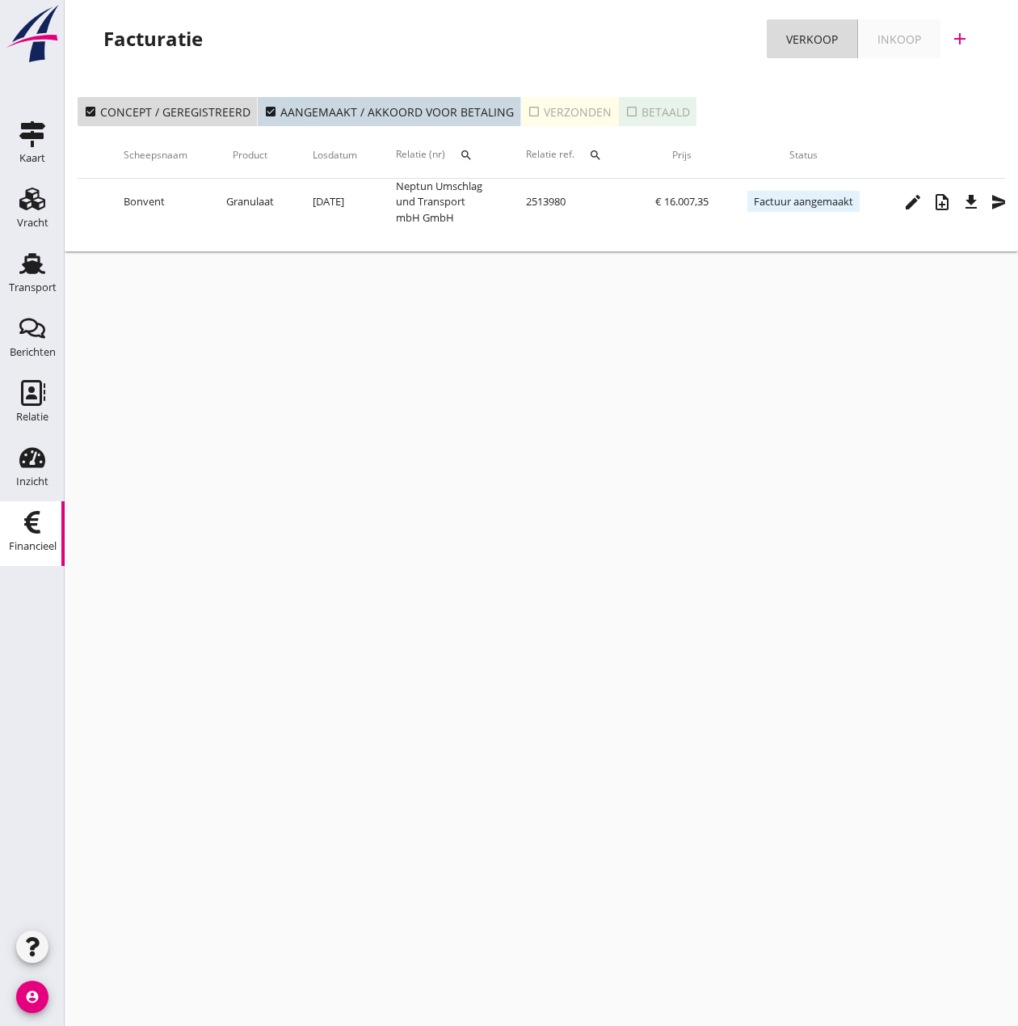
scroll to position [0, 332]
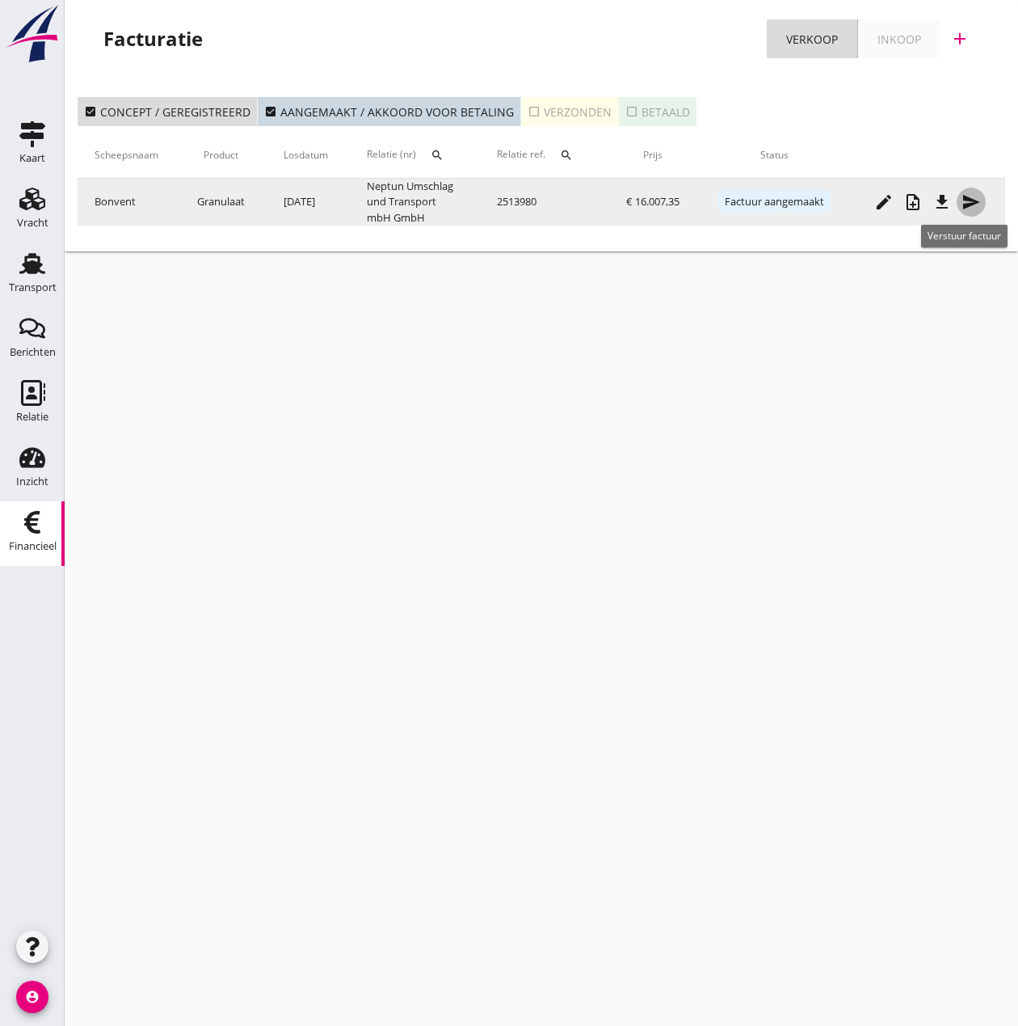
click at [971, 203] on icon "send" at bounding box center [971, 201] width 19 height 19
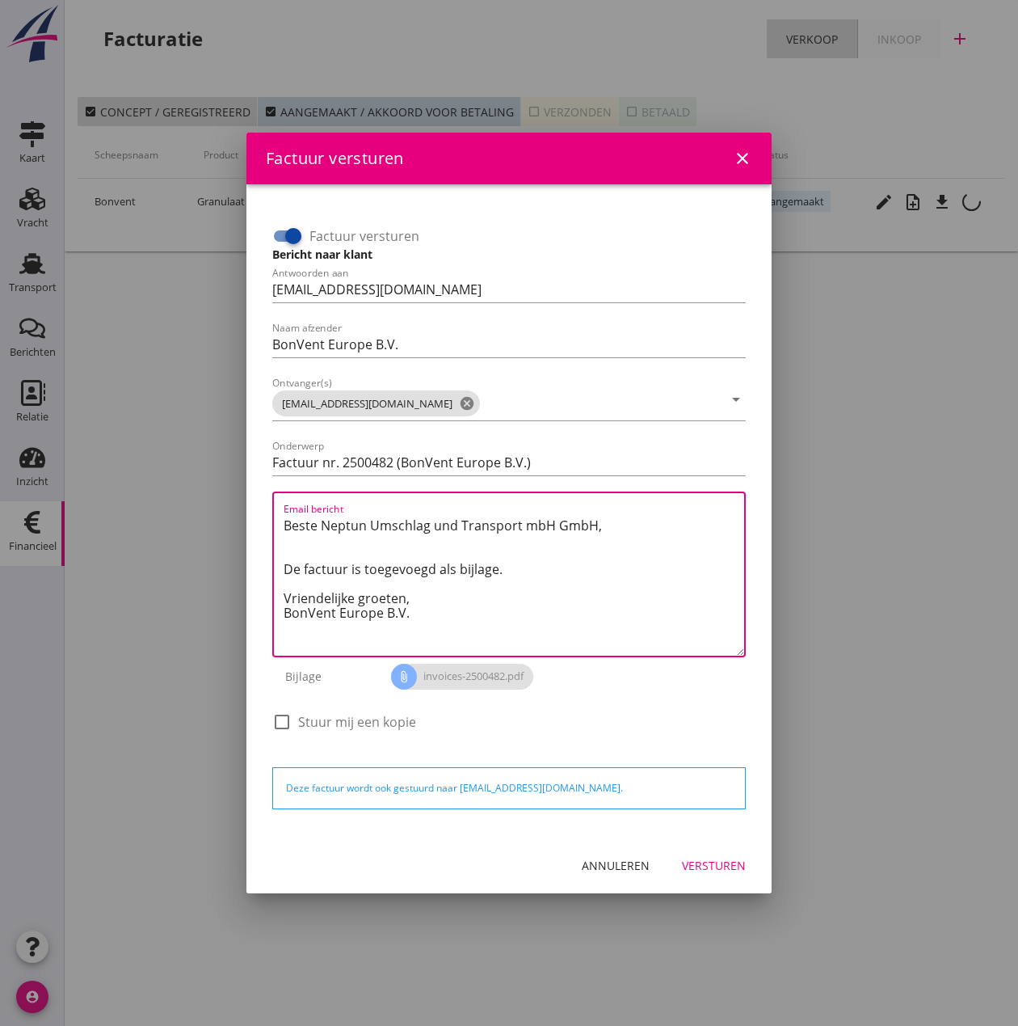
drag, startPoint x: 415, startPoint y: 597, endPoint x: 154, endPoint y: 462, distance: 293.9
click at [154, 462] on div "Factuur versturen close Factuur versturen Bericht naar klant Antwoorden aan [EM…" at bounding box center [509, 513] width 1018 height 1026
paste textarea "Guten Tag, Im Anhang finden Sie die Abrechnung für die Reise der MS [PERSON_NAM…"
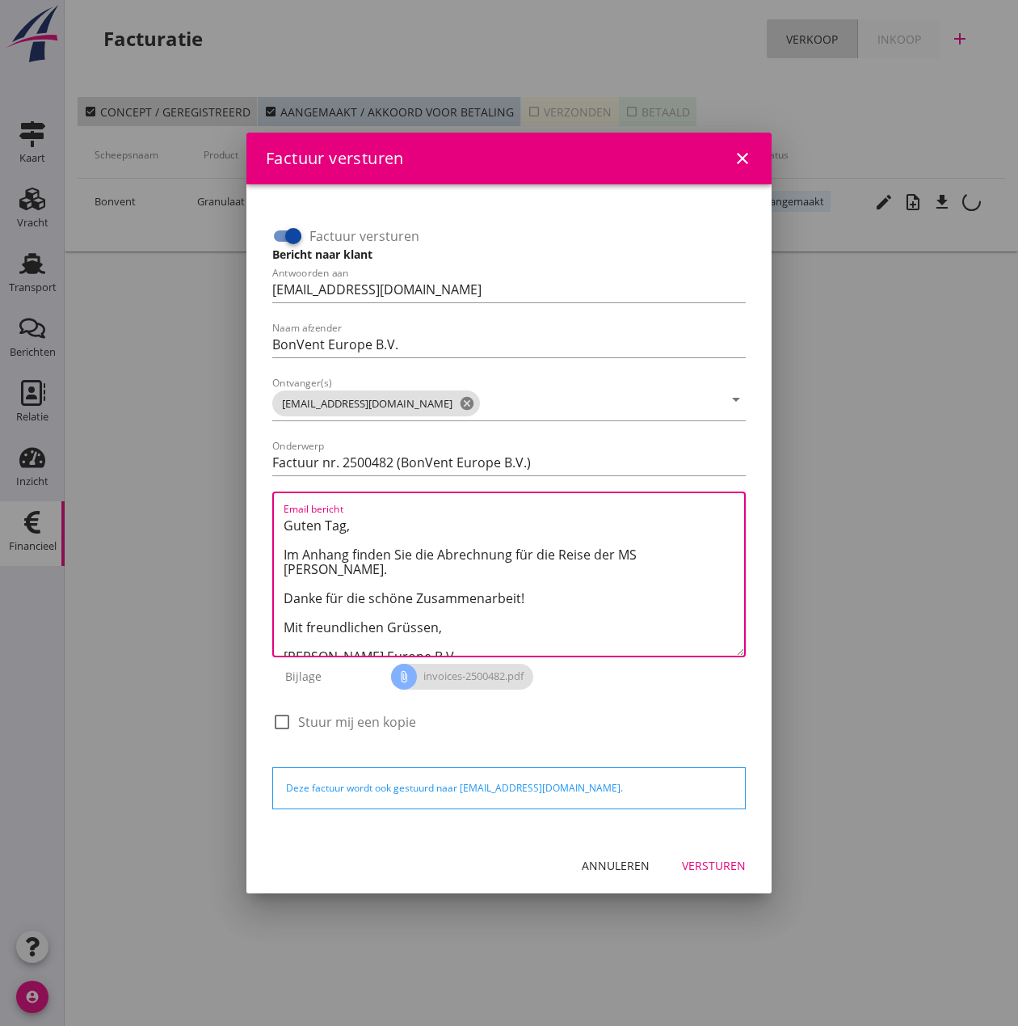
click at [638, 557] on textarea "Guten Tag, Im Anhang finden Sie die Abrechnung für die Reise der MS [PERSON_NAM…" at bounding box center [514, 583] width 461 height 143
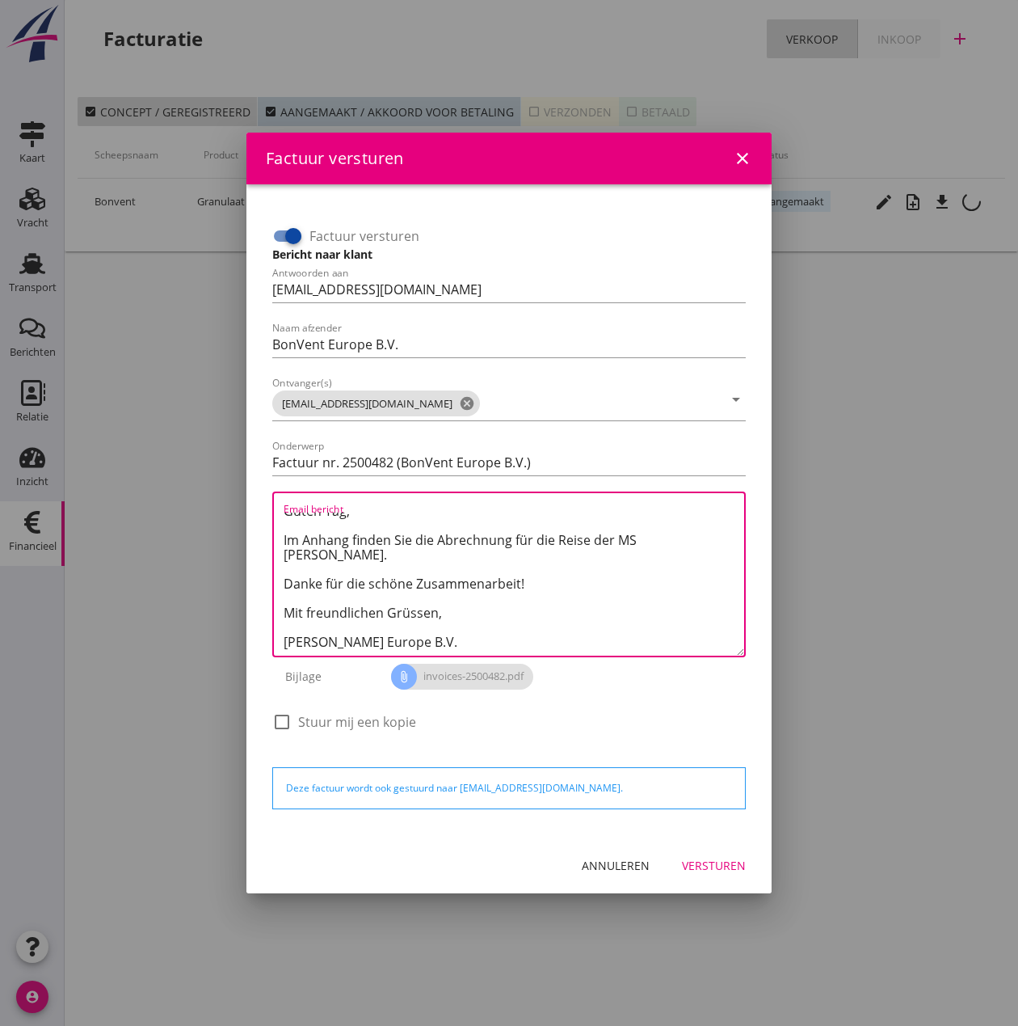
type textarea "Guten Tag, Im Anhang finden Sie die Abrechnung für die Reise der MS [PERSON_NAM…"
click at [741, 865] on div "Versturen" at bounding box center [714, 865] width 64 height 17
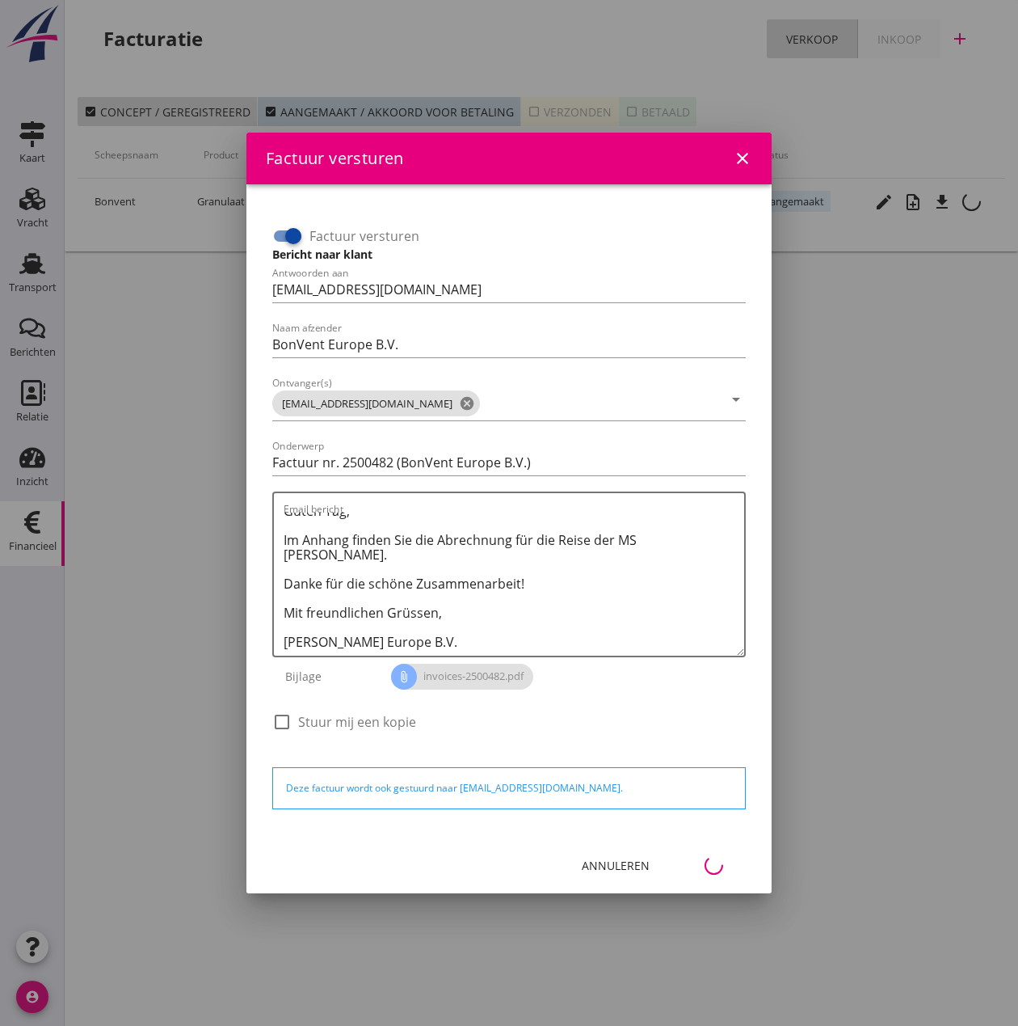
scroll to position [0, 74]
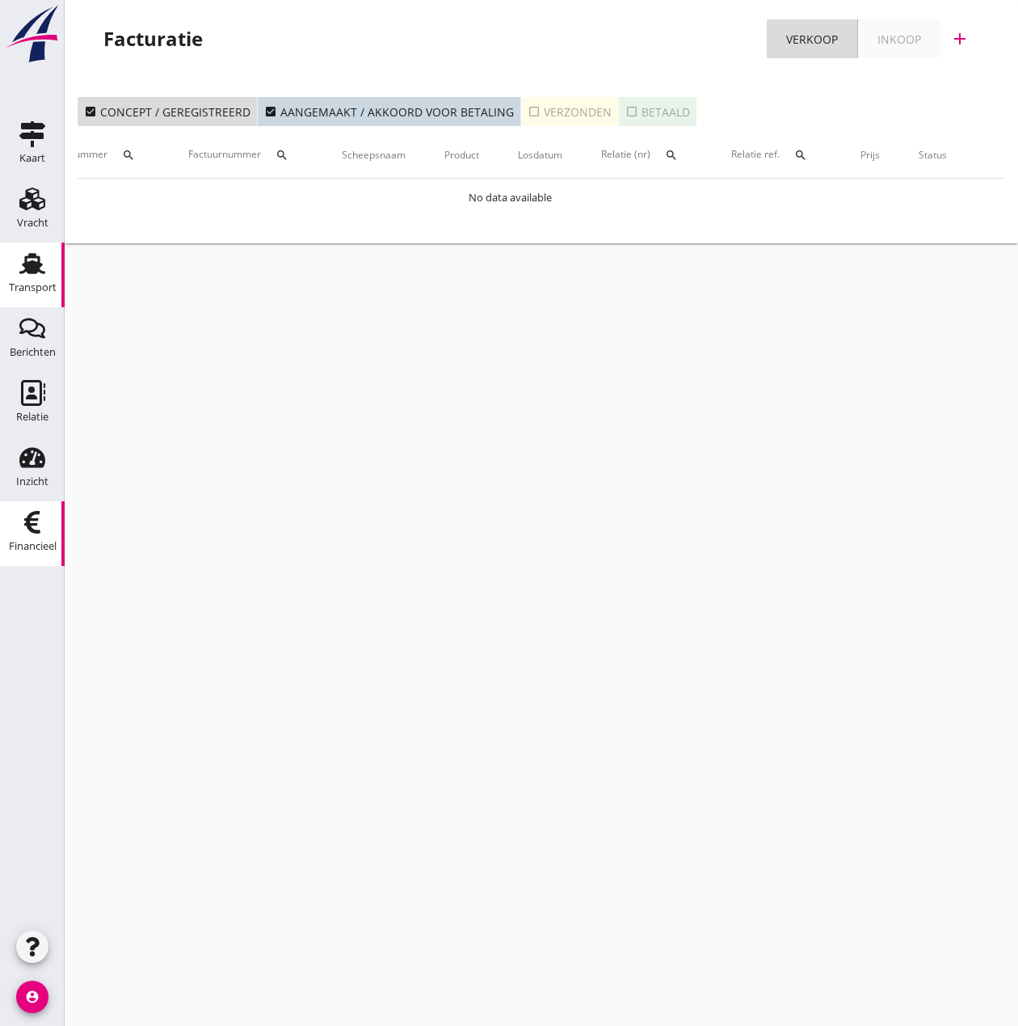
click at [37, 271] on use at bounding box center [32, 263] width 26 height 21
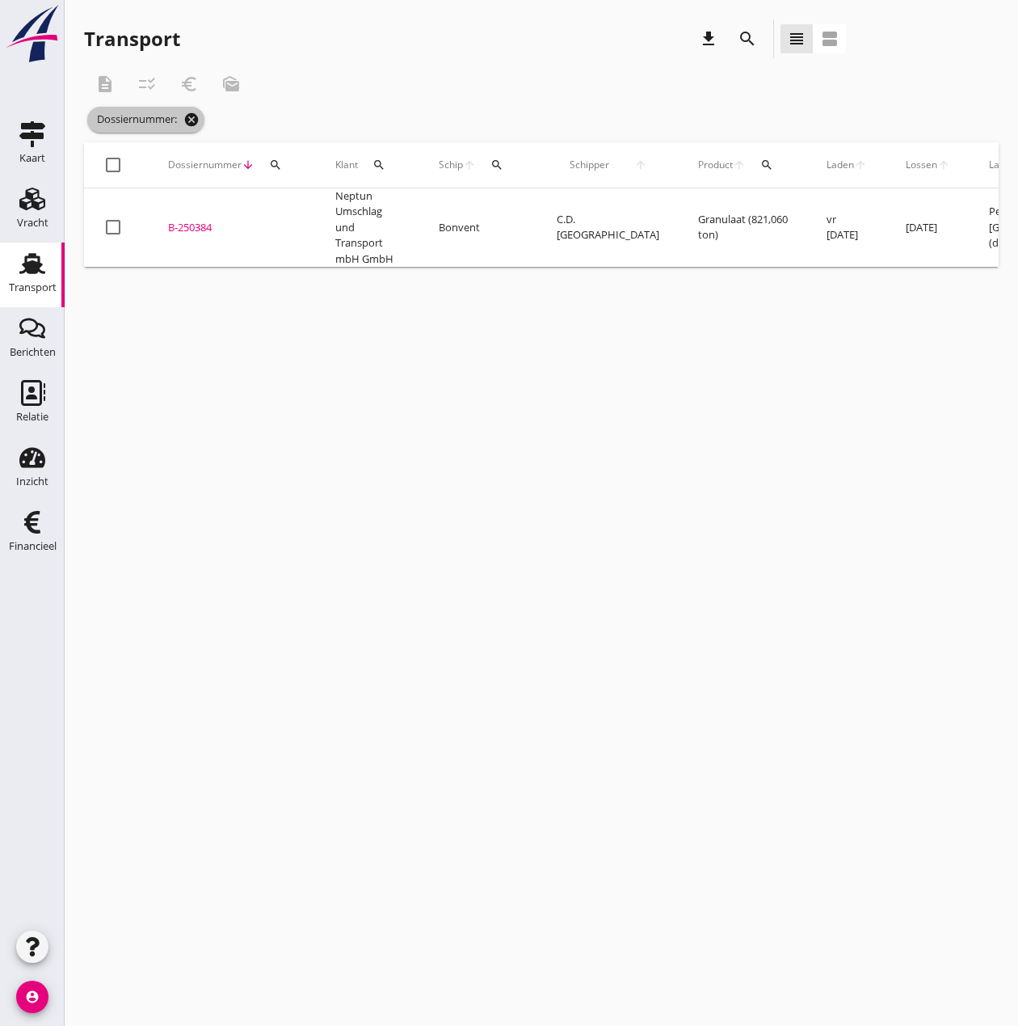
click at [195, 120] on icon "cancel" at bounding box center [191, 120] width 16 height 16
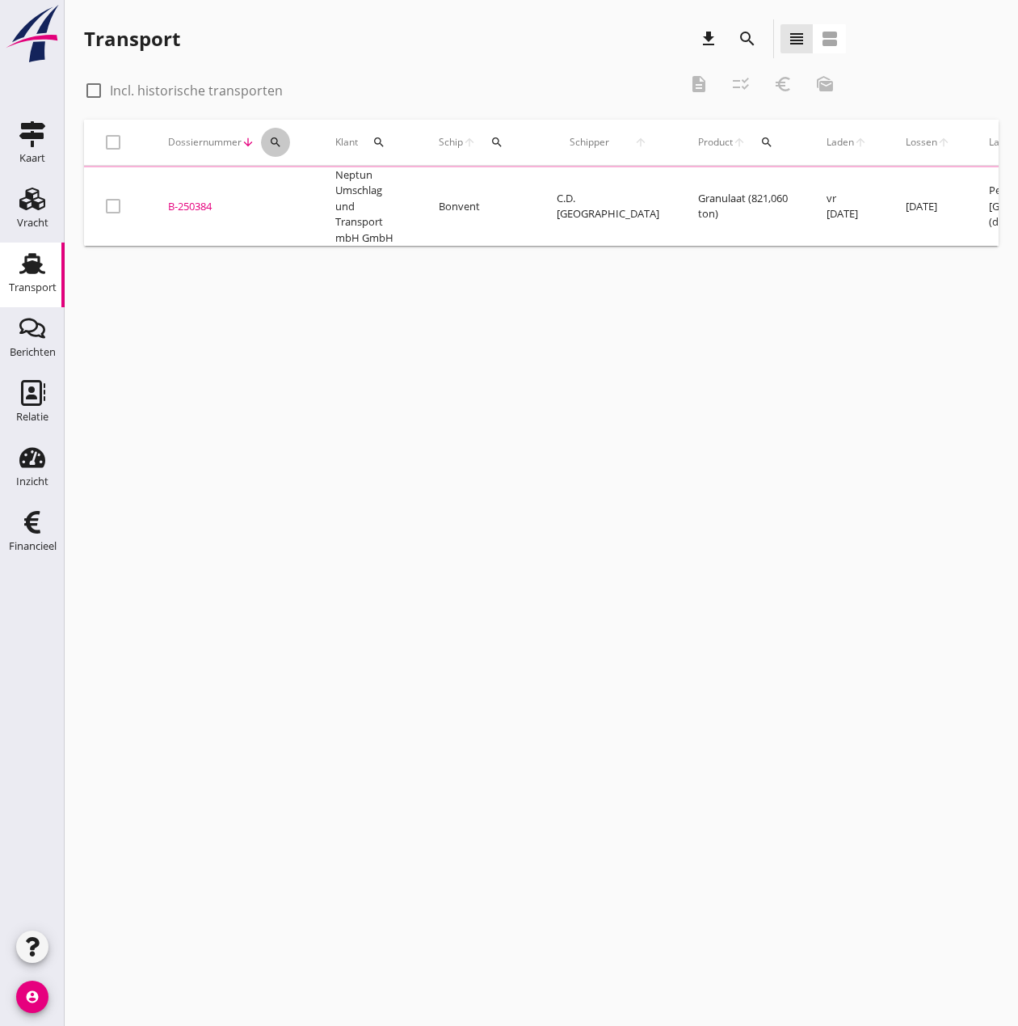
click at [275, 141] on icon "search" at bounding box center [275, 142] width 13 height 13
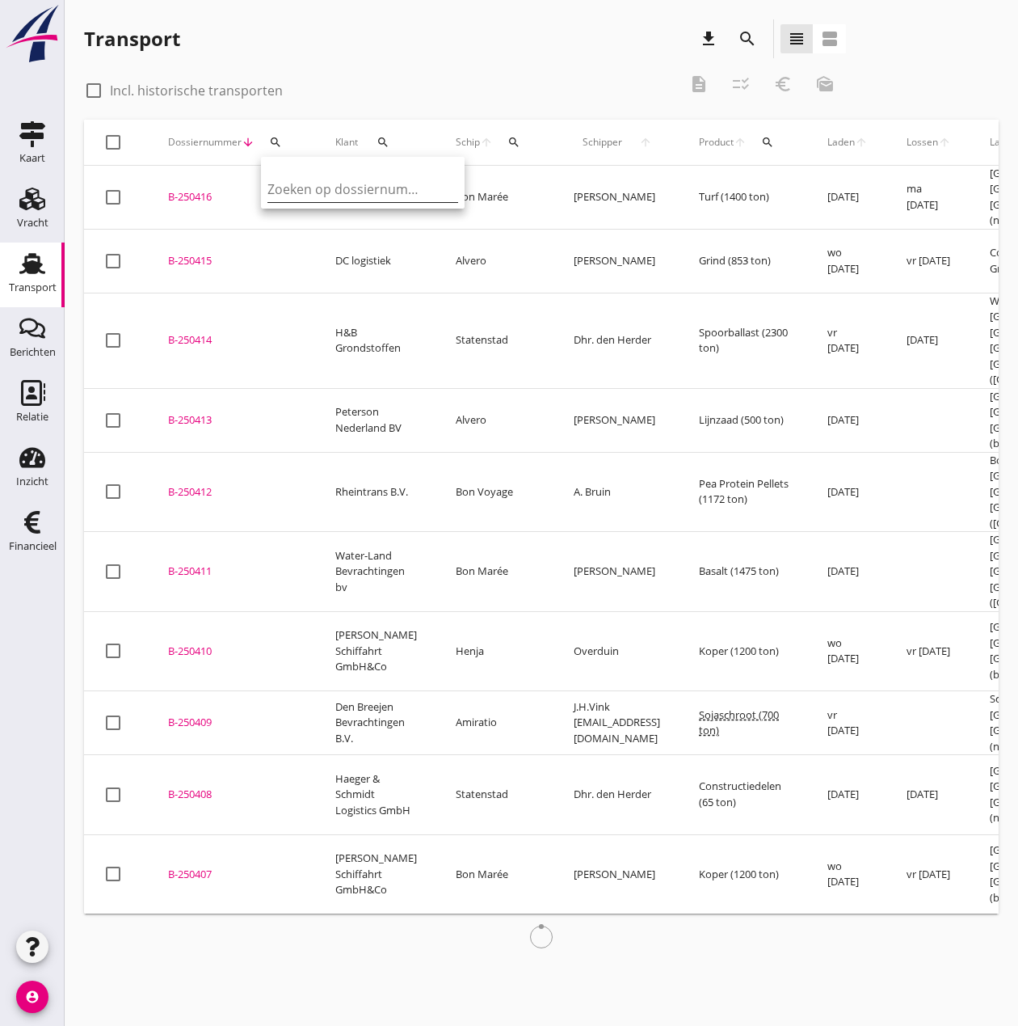
click at [313, 189] on input "Zoeken op dossiernummer..." at bounding box center [352, 189] width 168 height 26
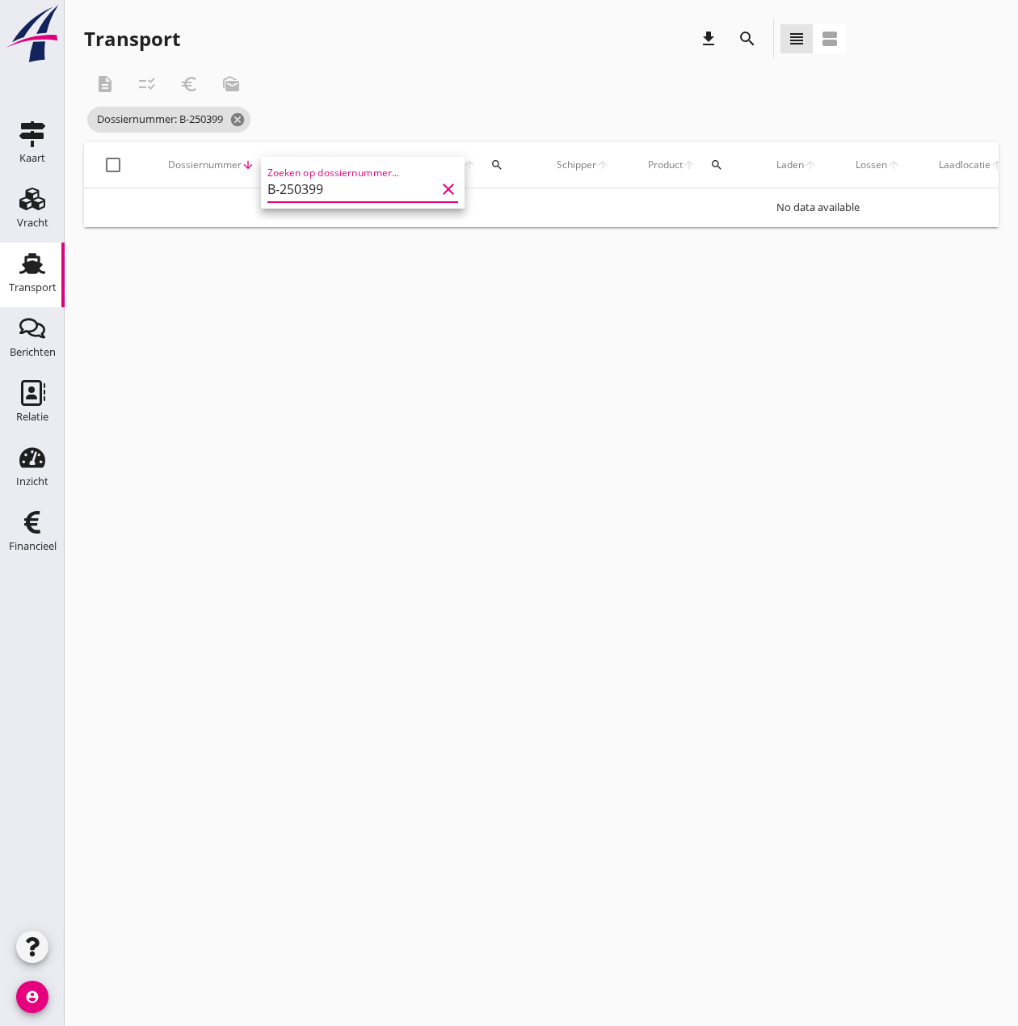
type input "B-250399"
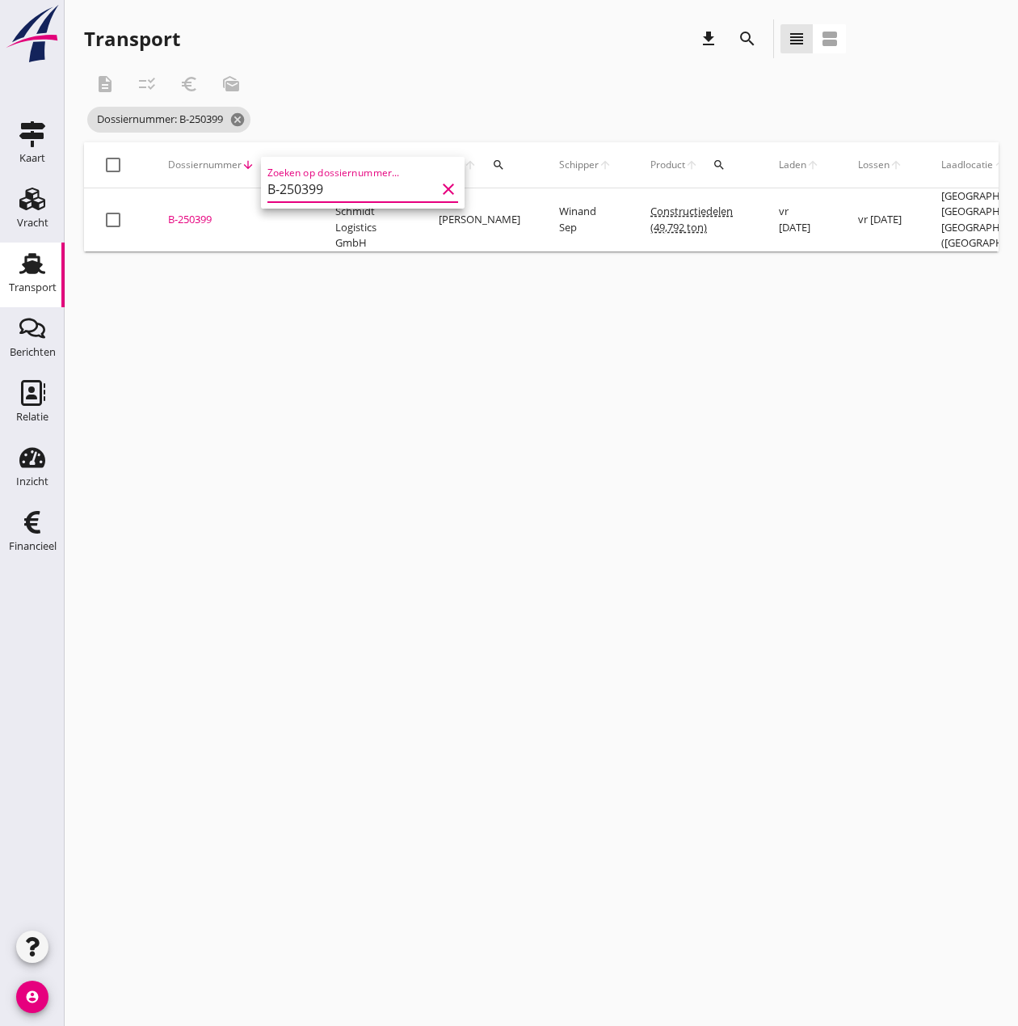
click at [198, 209] on td "B-250399 upload_file Drop hier uw bestand om het aan het dossier toe te voegen" at bounding box center [232, 219] width 167 height 63
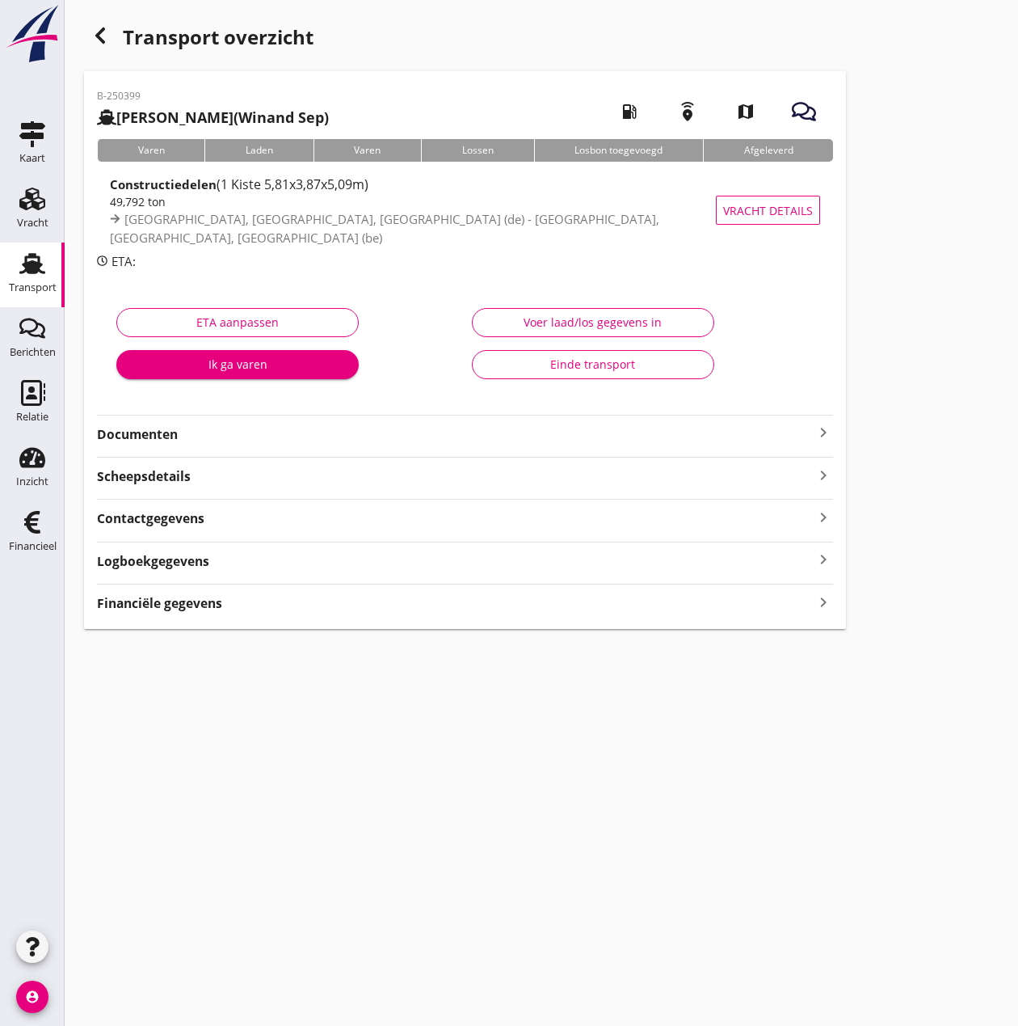
click at [119, 603] on strong "Financiële gegevens" at bounding box center [159, 603] width 125 height 19
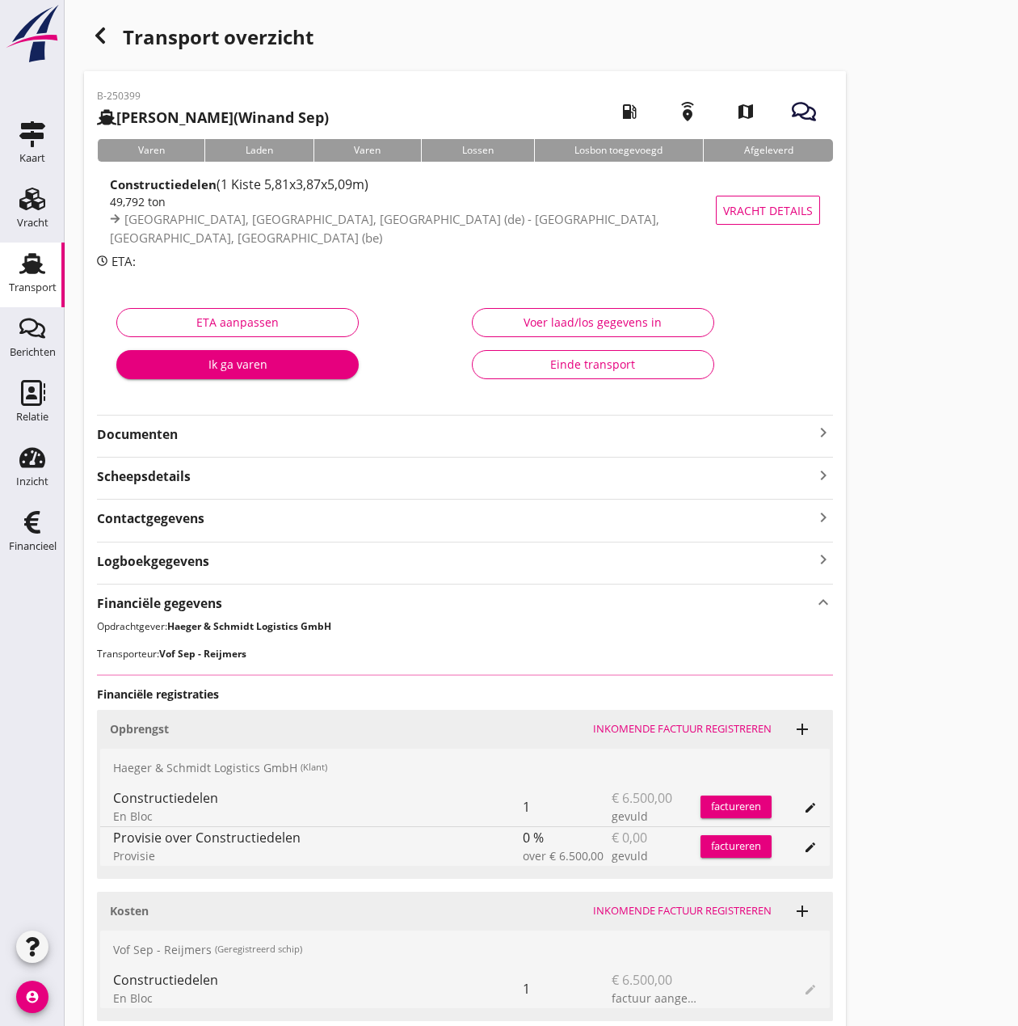
scroll to position [129, 0]
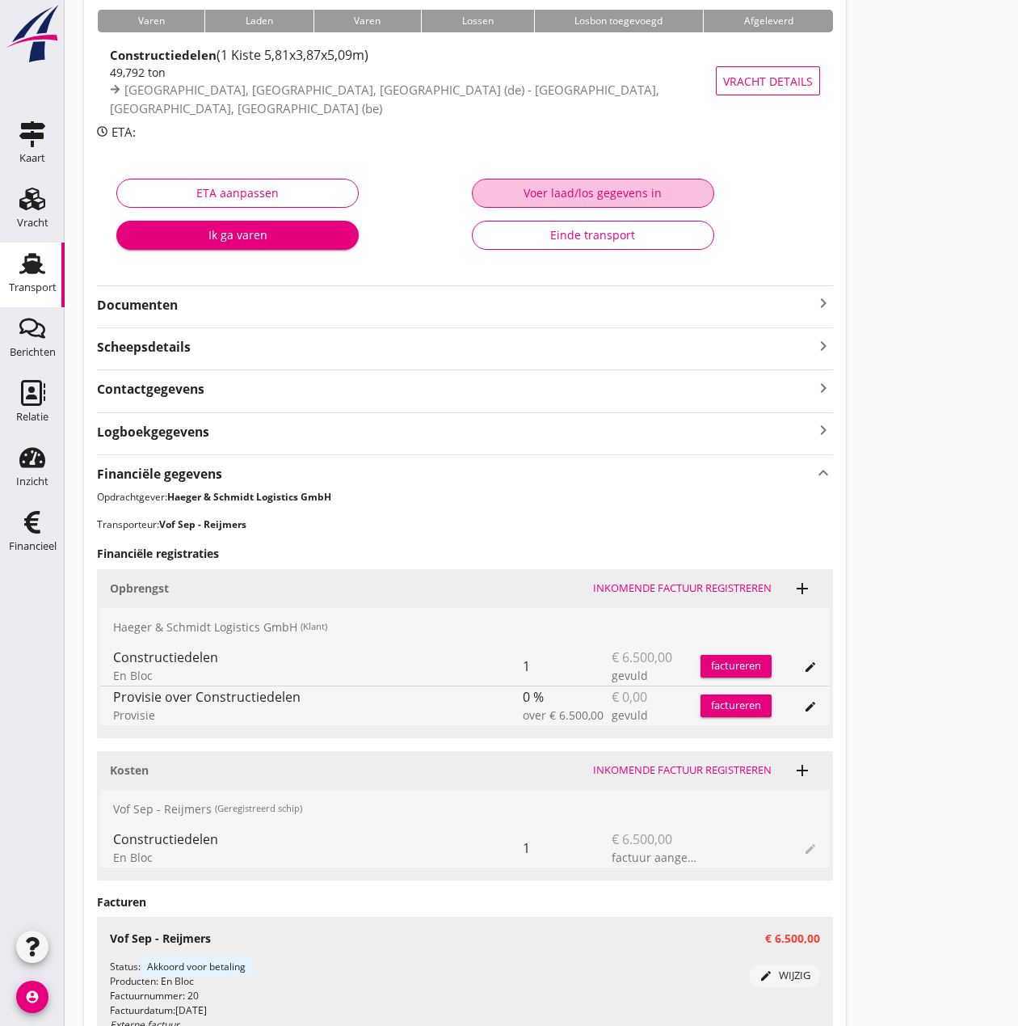
click at [597, 181] on button "Voer laad/los gegevens in" at bounding box center [593, 193] width 242 height 29
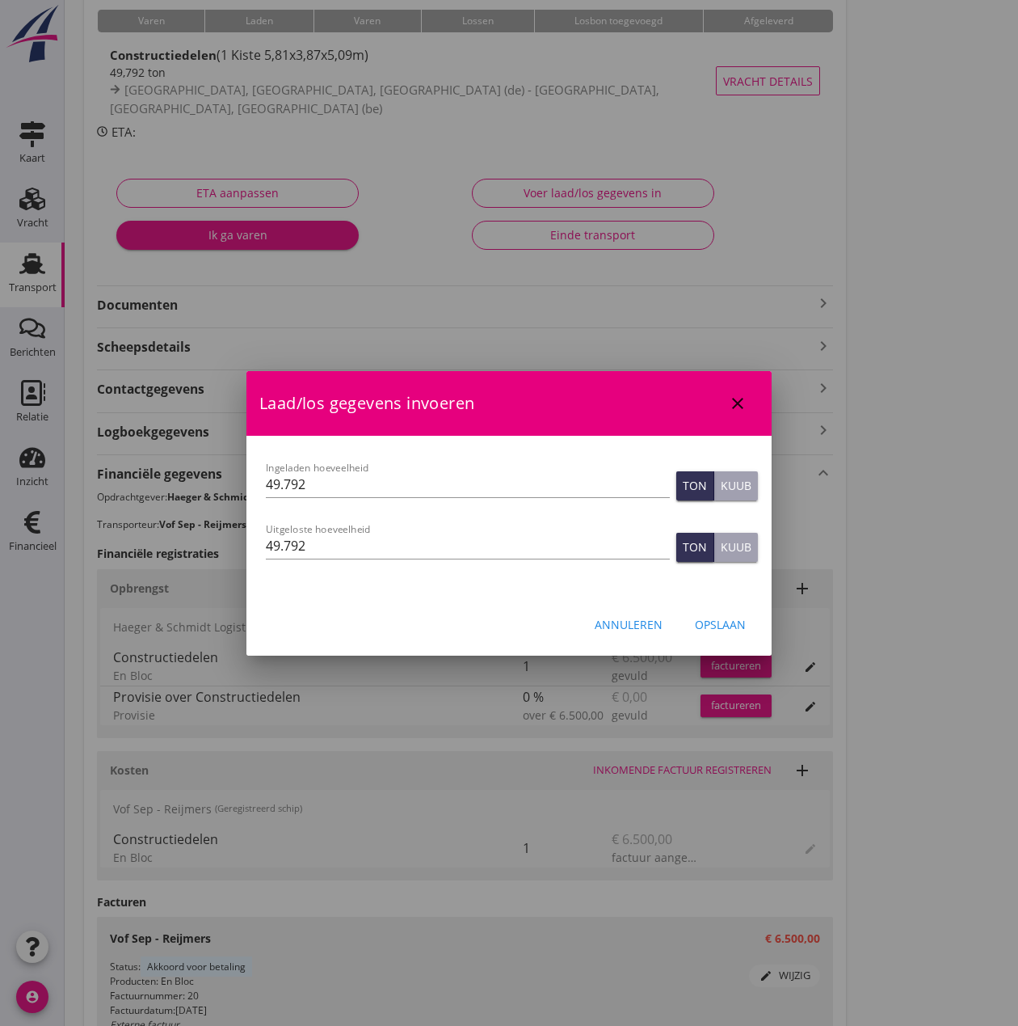
click at [620, 630] on div "Annuleren" at bounding box center [629, 624] width 68 height 17
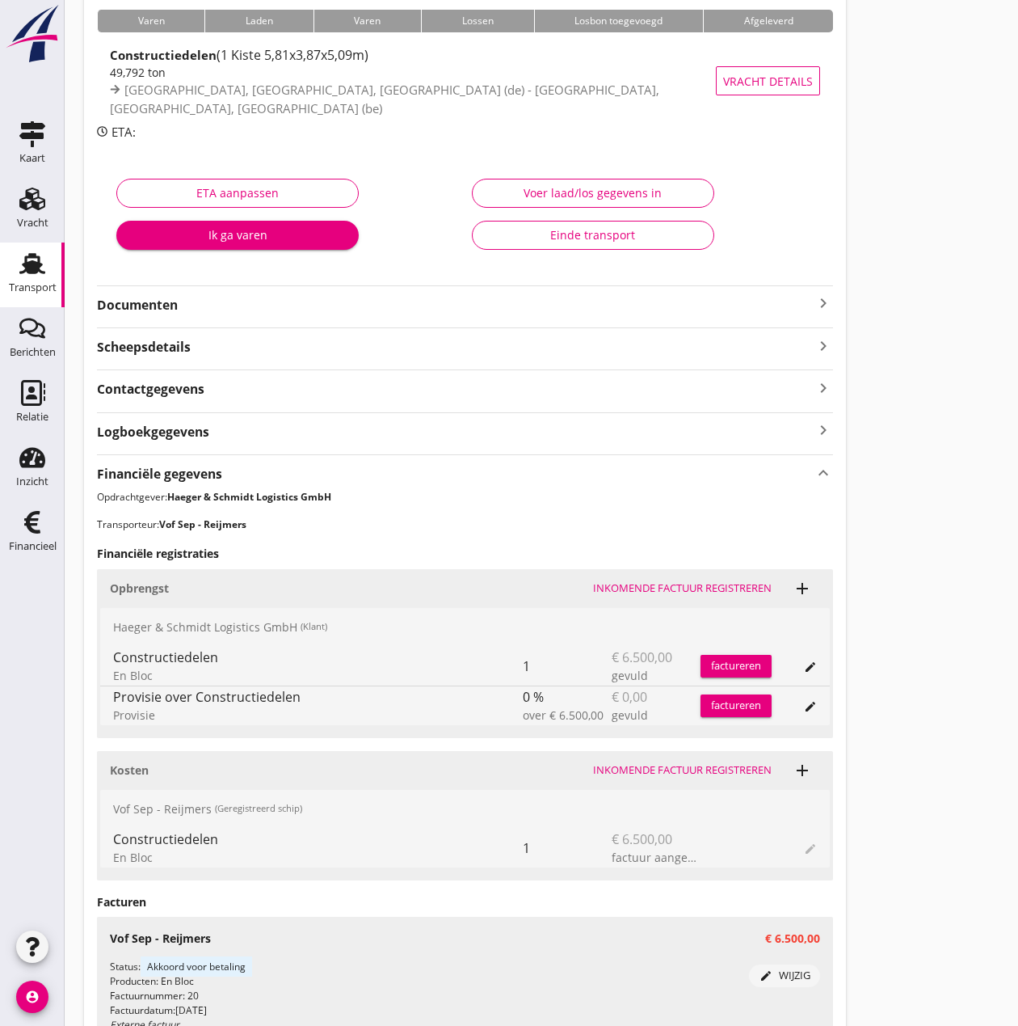
scroll to position [283, 0]
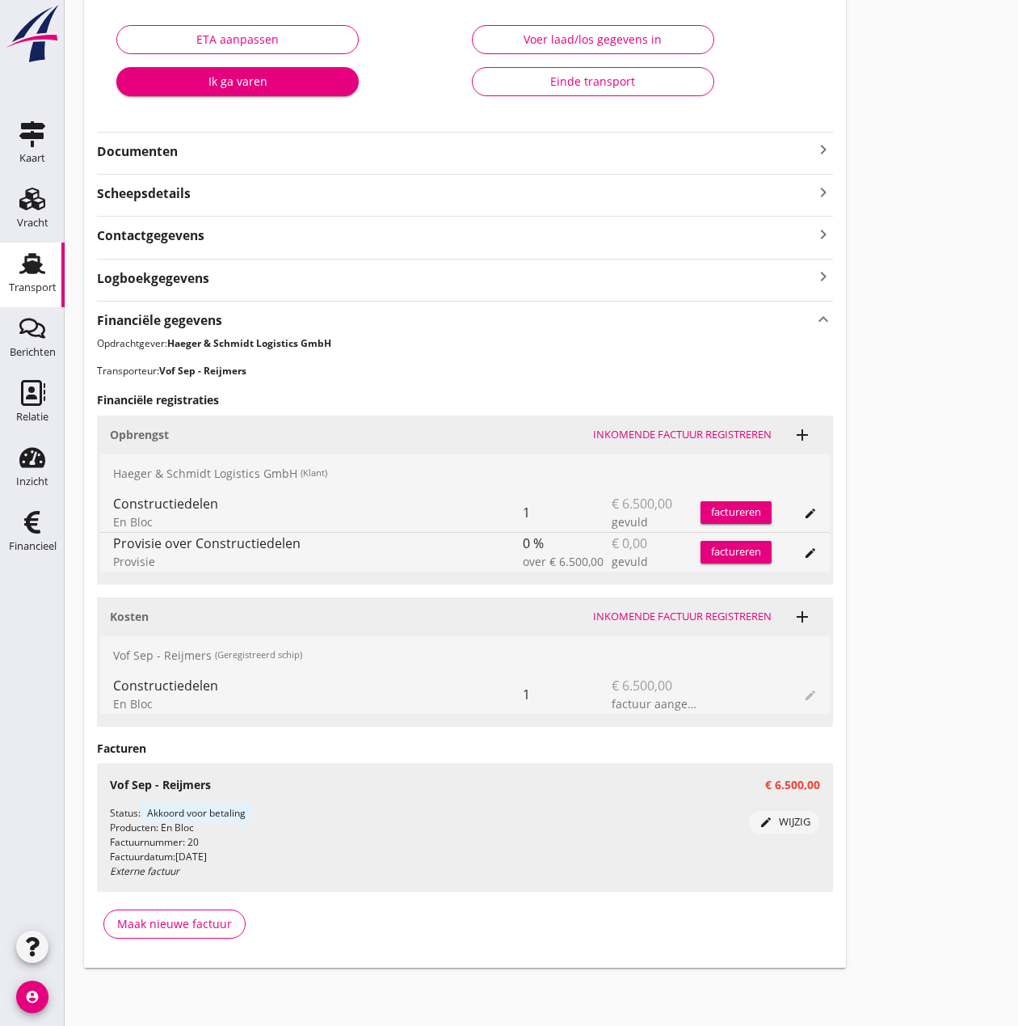
click at [737, 510] on div "factureren" at bounding box center [736, 512] width 71 height 16
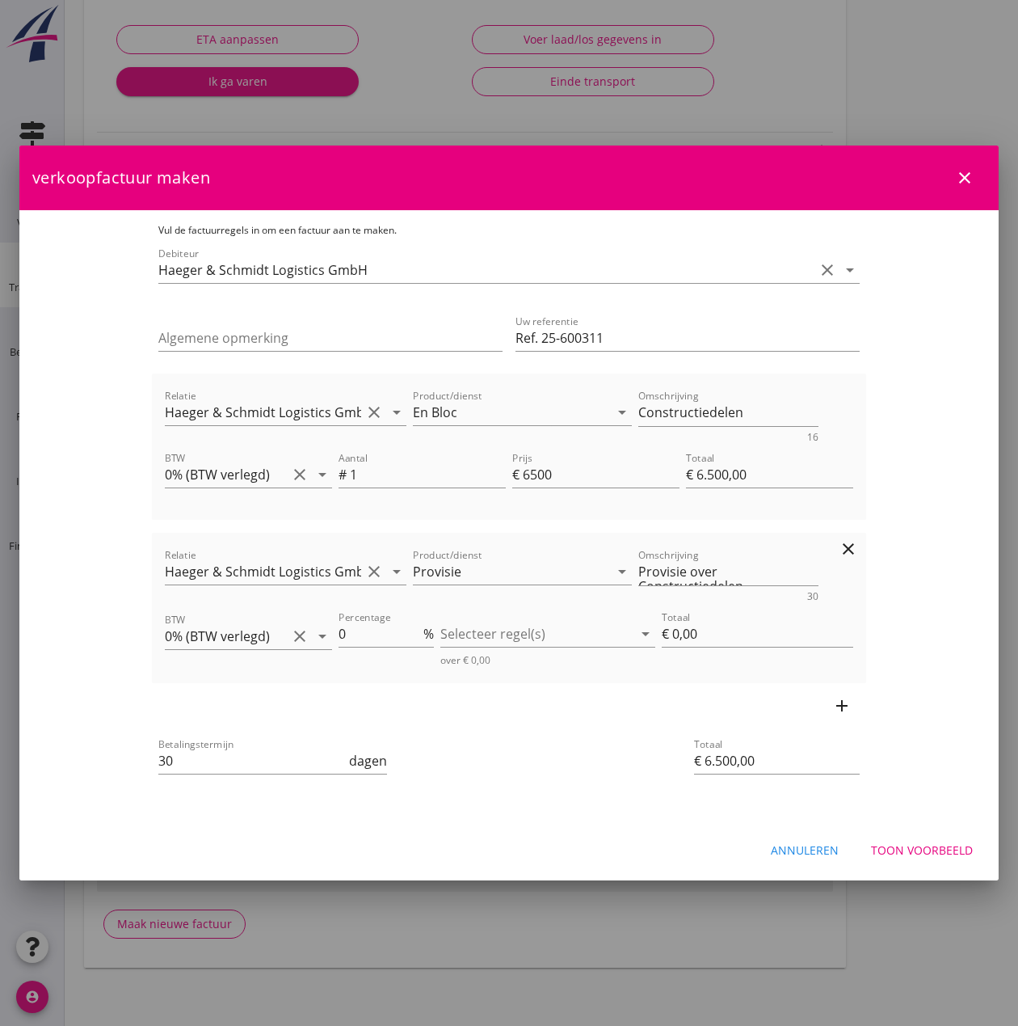
click at [858, 551] on icon "clear" at bounding box center [848, 548] width 19 height 19
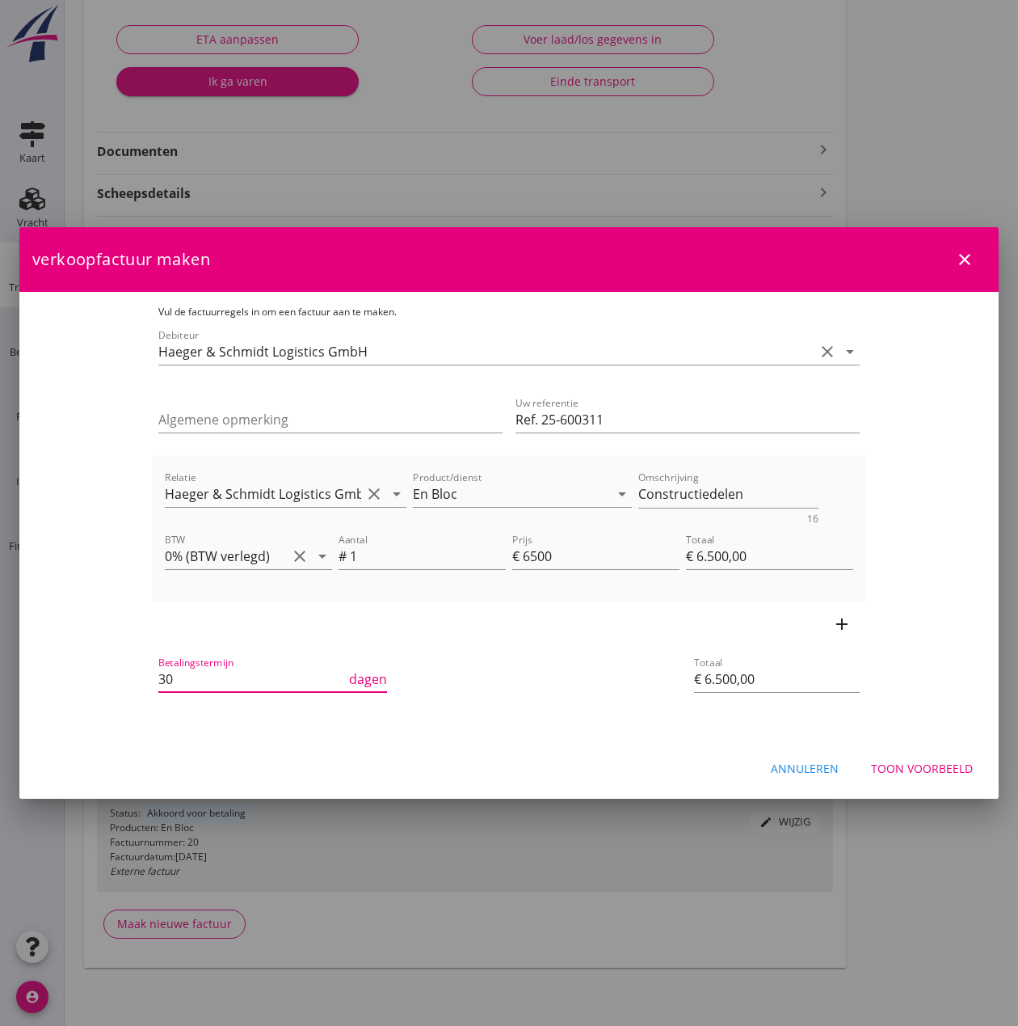
click at [238, 676] on input "30" at bounding box center [252, 679] width 188 height 26
type input "3"
type input "14"
click at [891, 765] on div "Toon voorbeeld" at bounding box center [922, 768] width 102 height 17
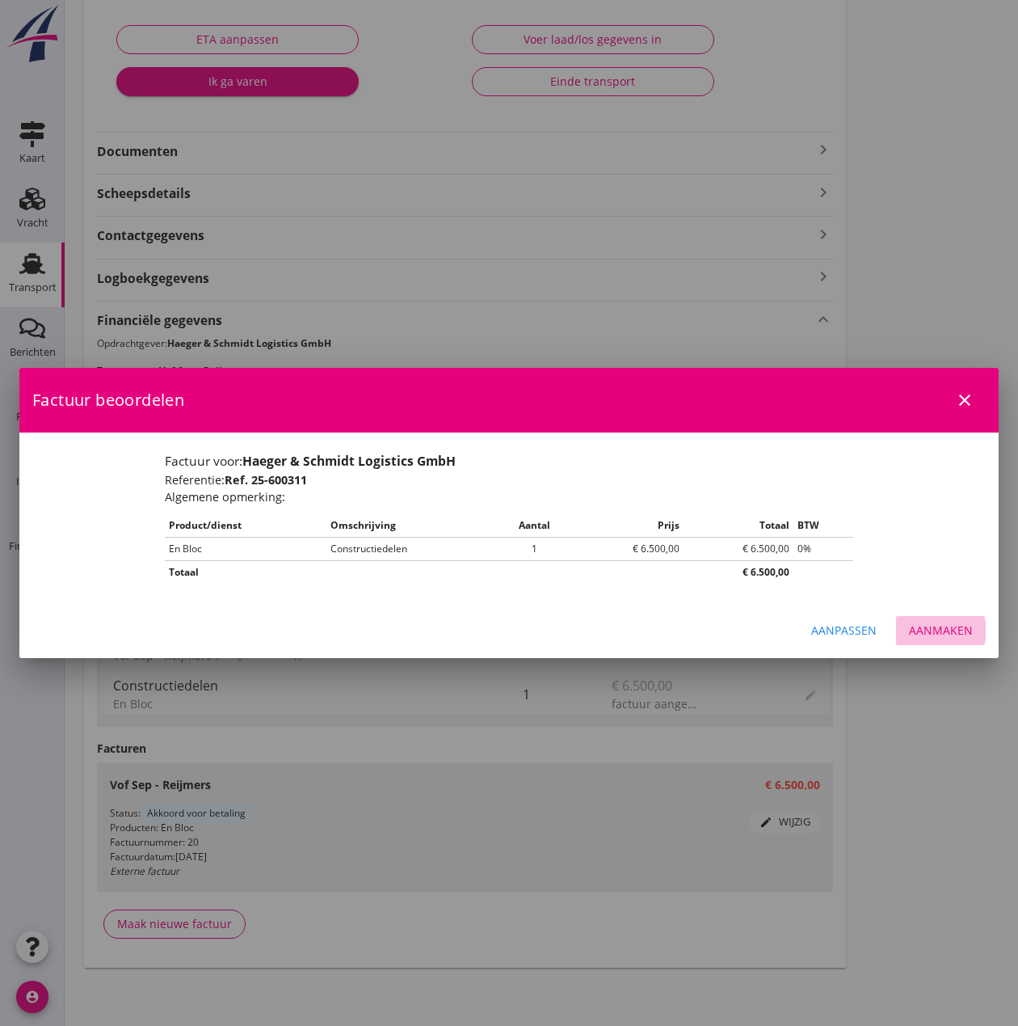
click at [955, 638] on div "Aanmaken" at bounding box center [941, 630] width 64 height 17
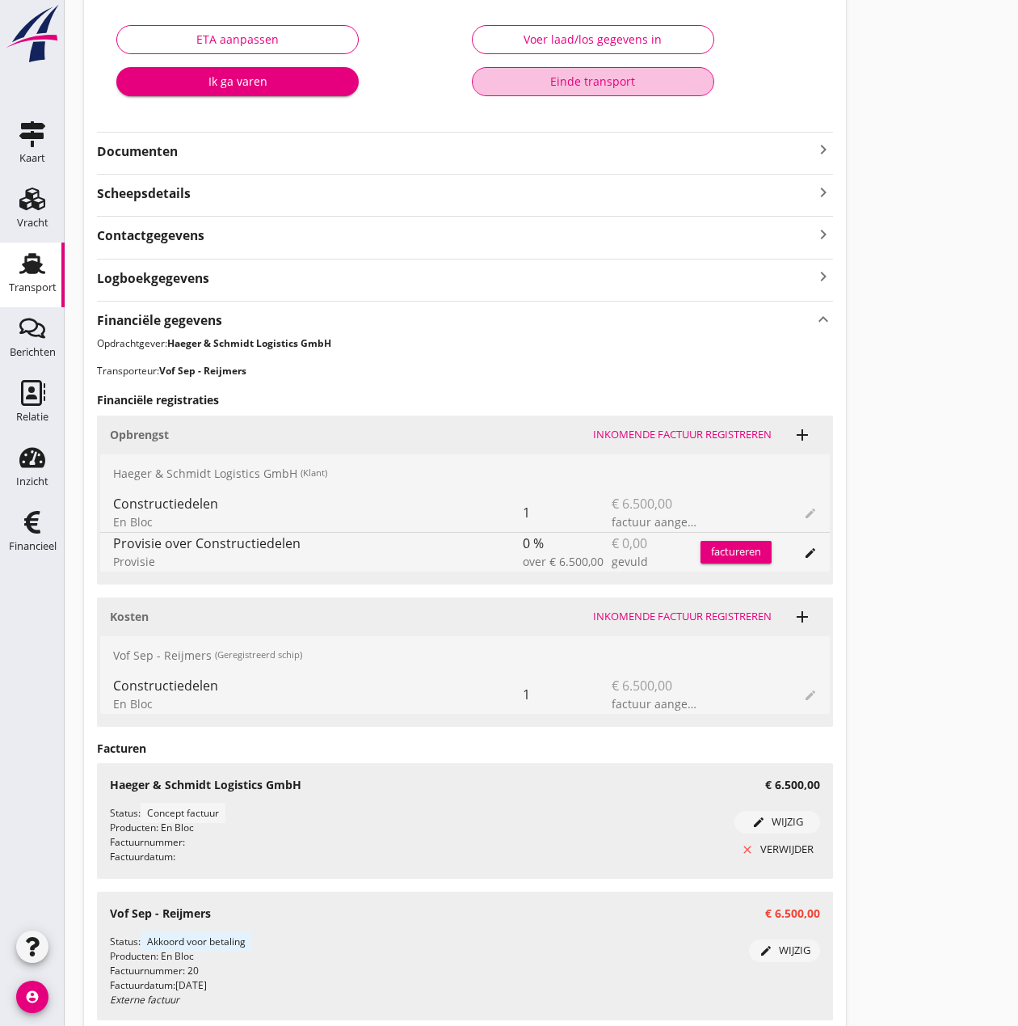
click at [540, 85] on div "Einde transport" at bounding box center [593, 81] width 215 height 17
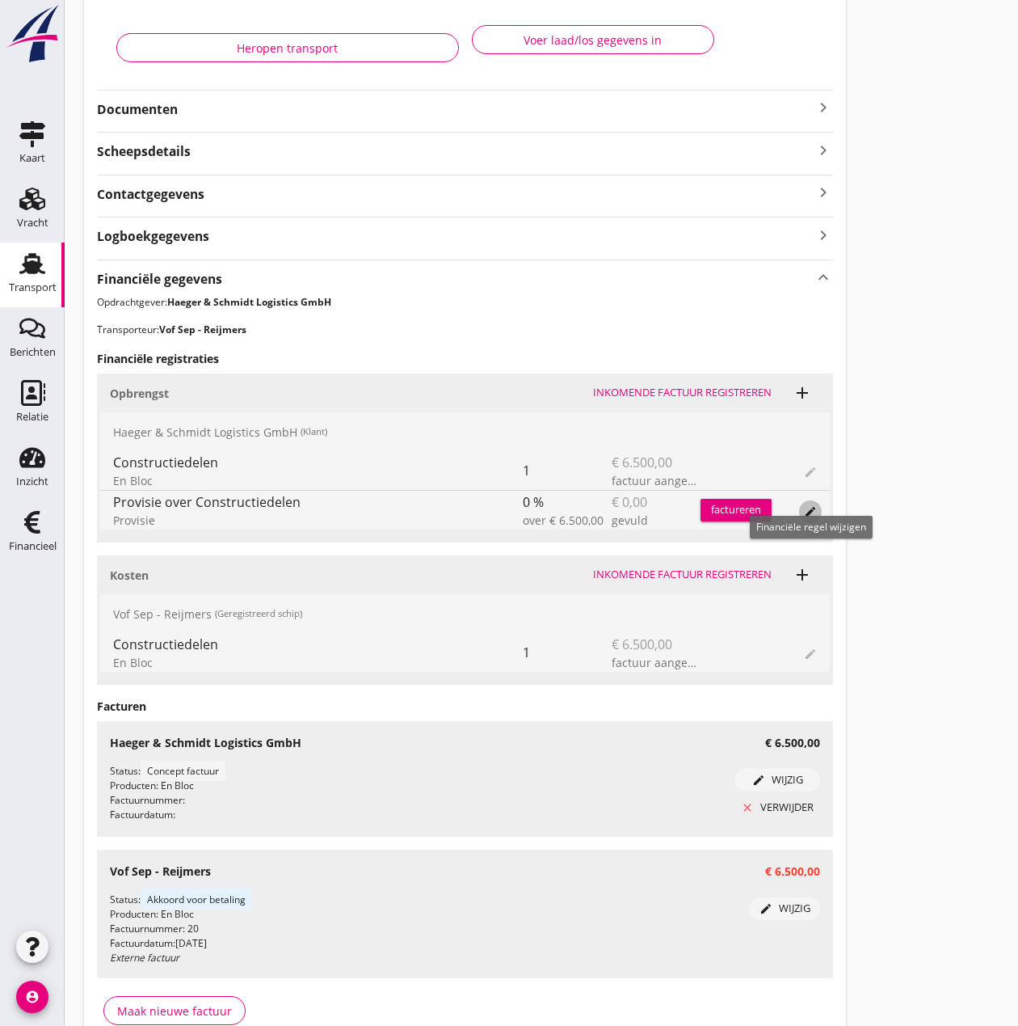
click at [813, 508] on icon "edit" at bounding box center [810, 511] width 13 height 13
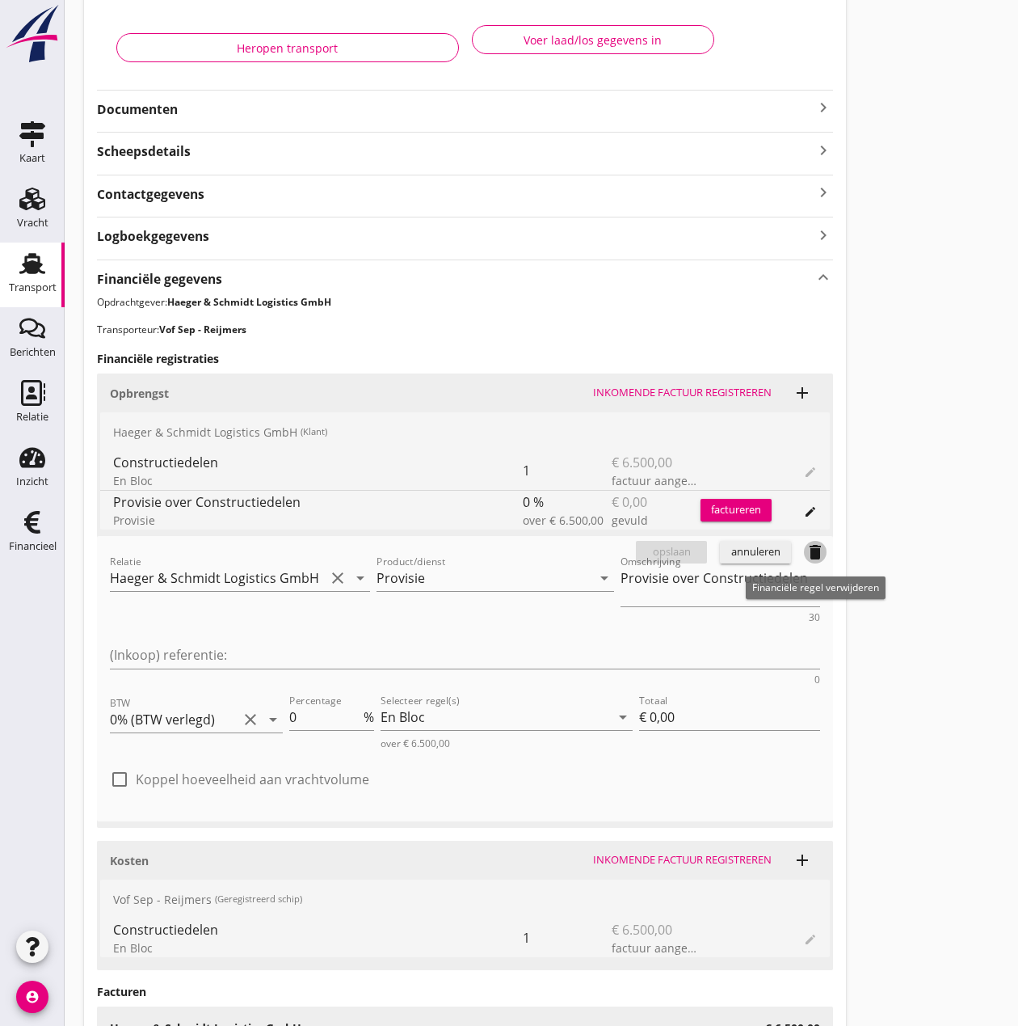
click at [815, 554] on icon "delete" at bounding box center [815, 551] width 19 height 19
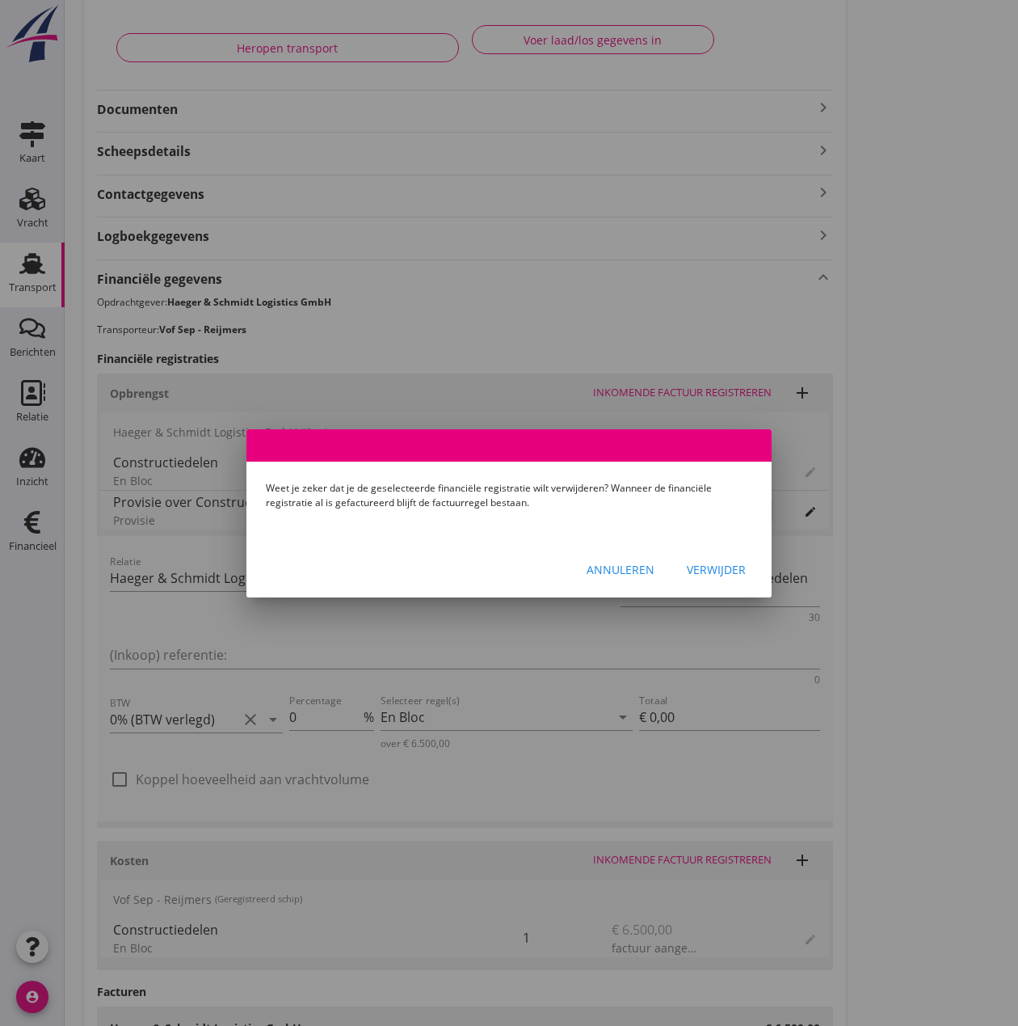
click at [711, 571] on div "Verwijder" at bounding box center [716, 569] width 59 height 17
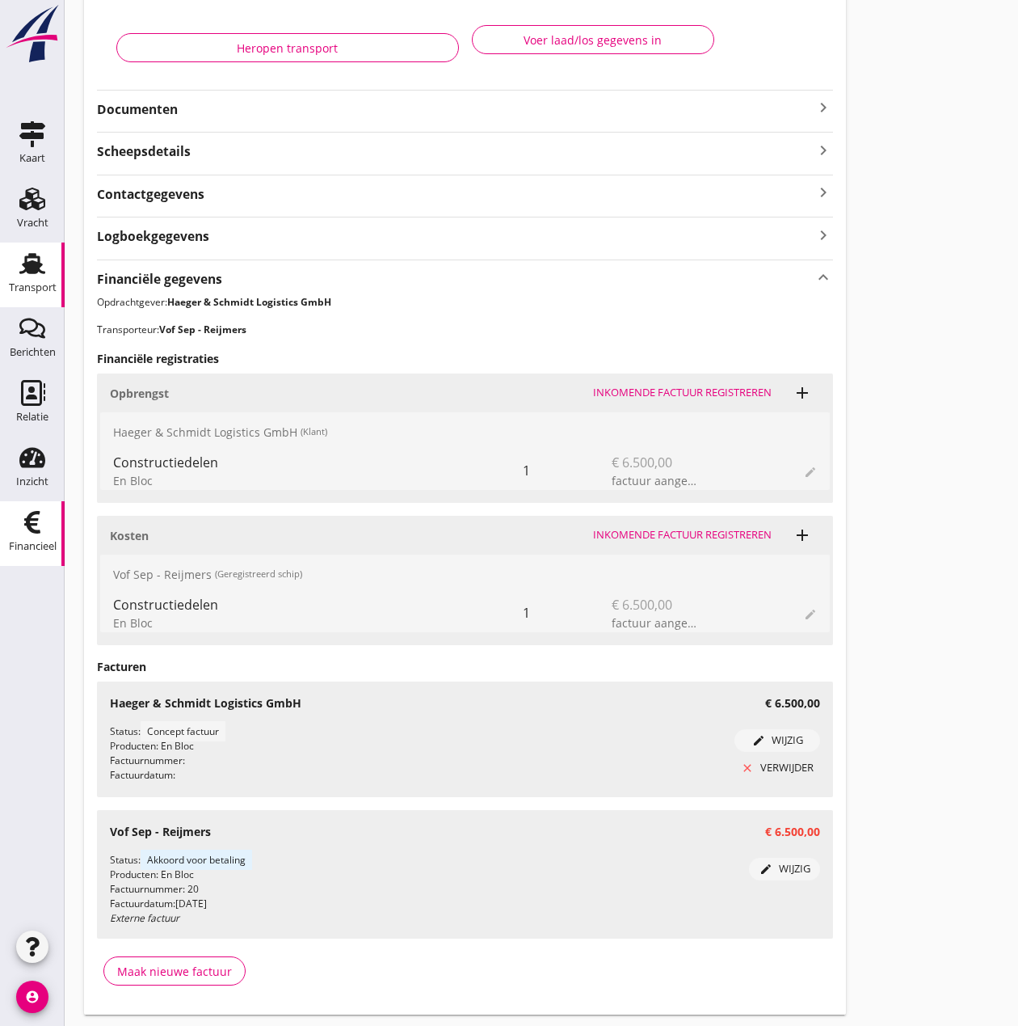
click at [40, 529] on icon "Financieel" at bounding box center [32, 522] width 26 height 26
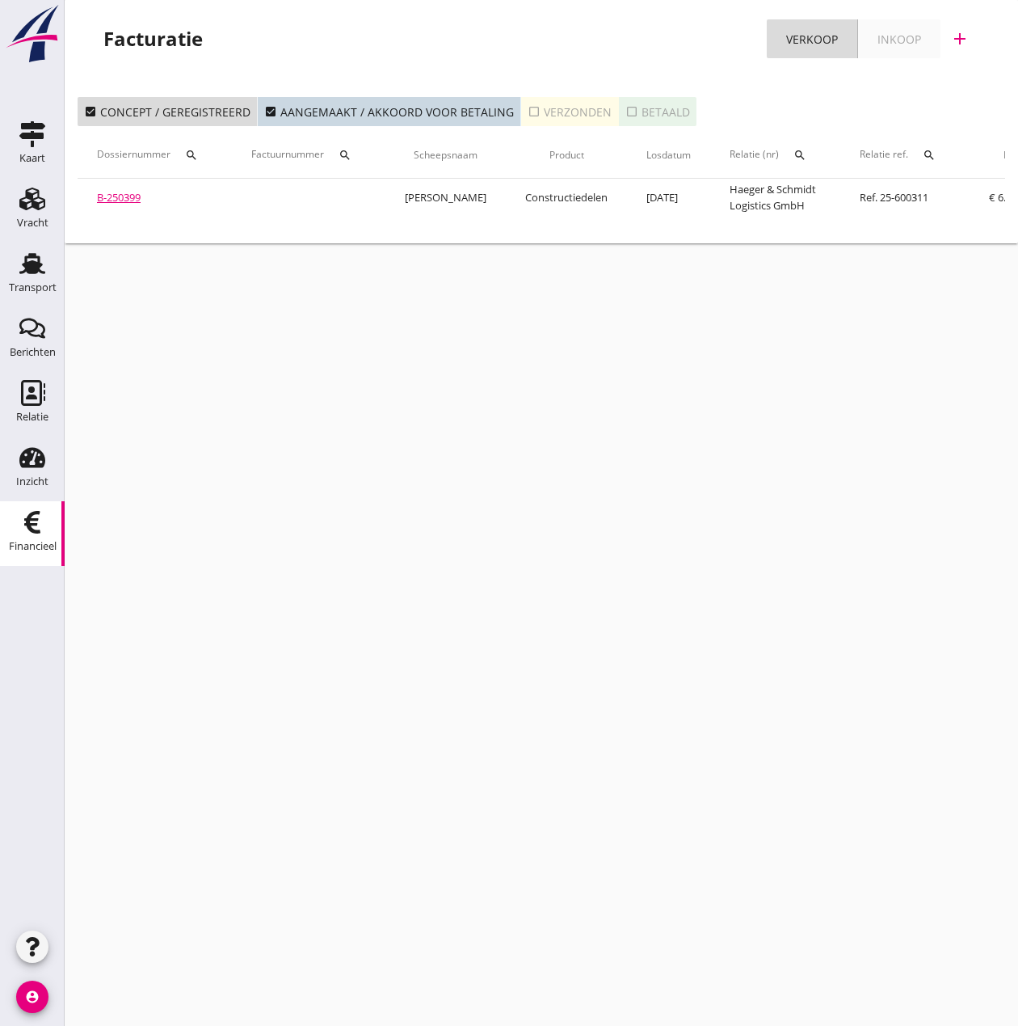
scroll to position [0, 306]
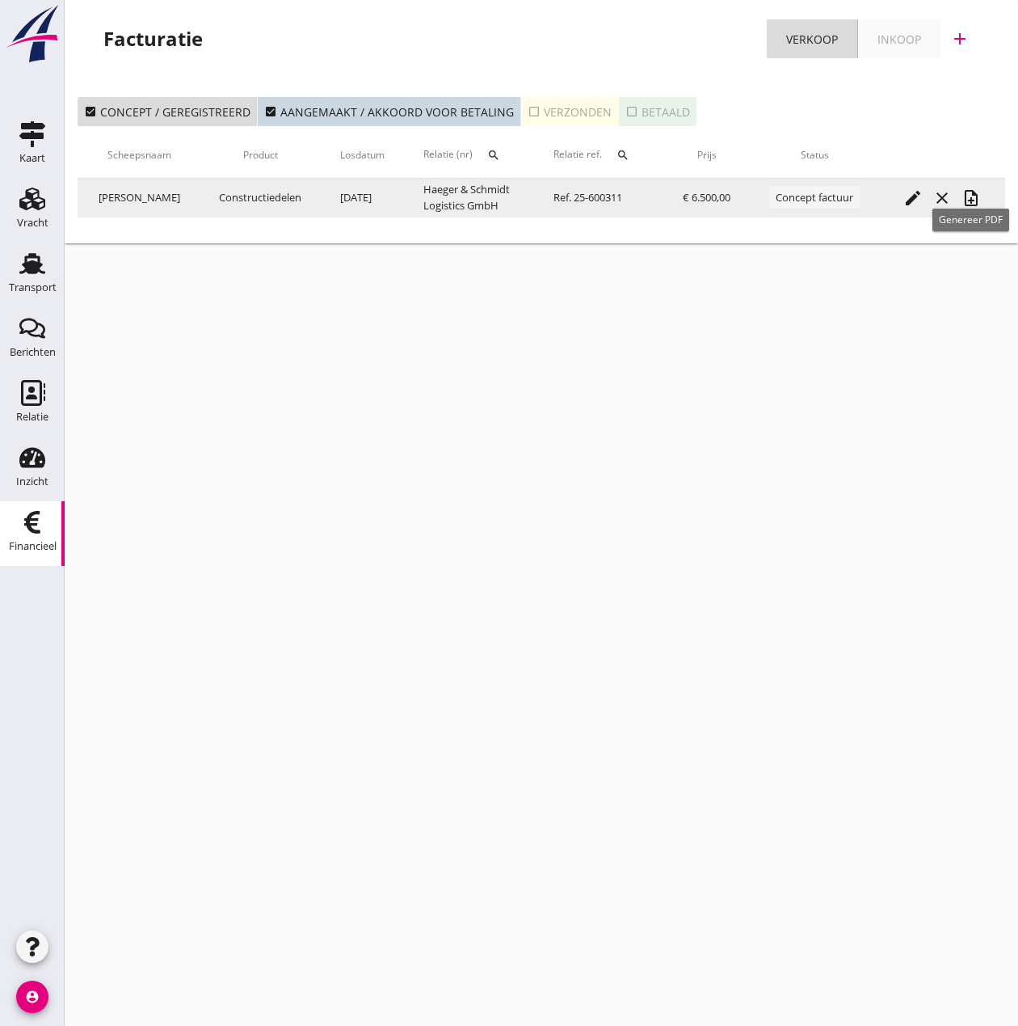
click at [965, 205] on icon "note_add" at bounding box center [971, 197] width 19 height 19
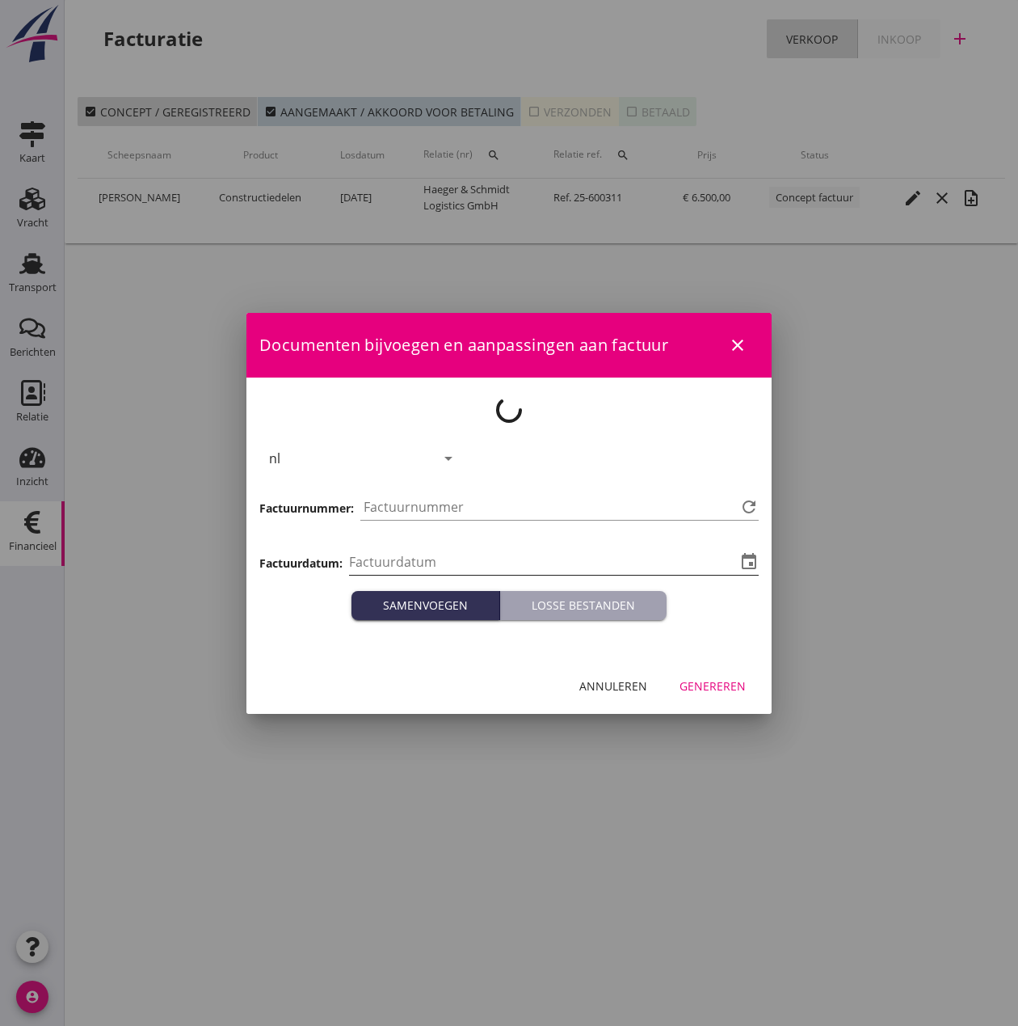
type input "[DATE]"
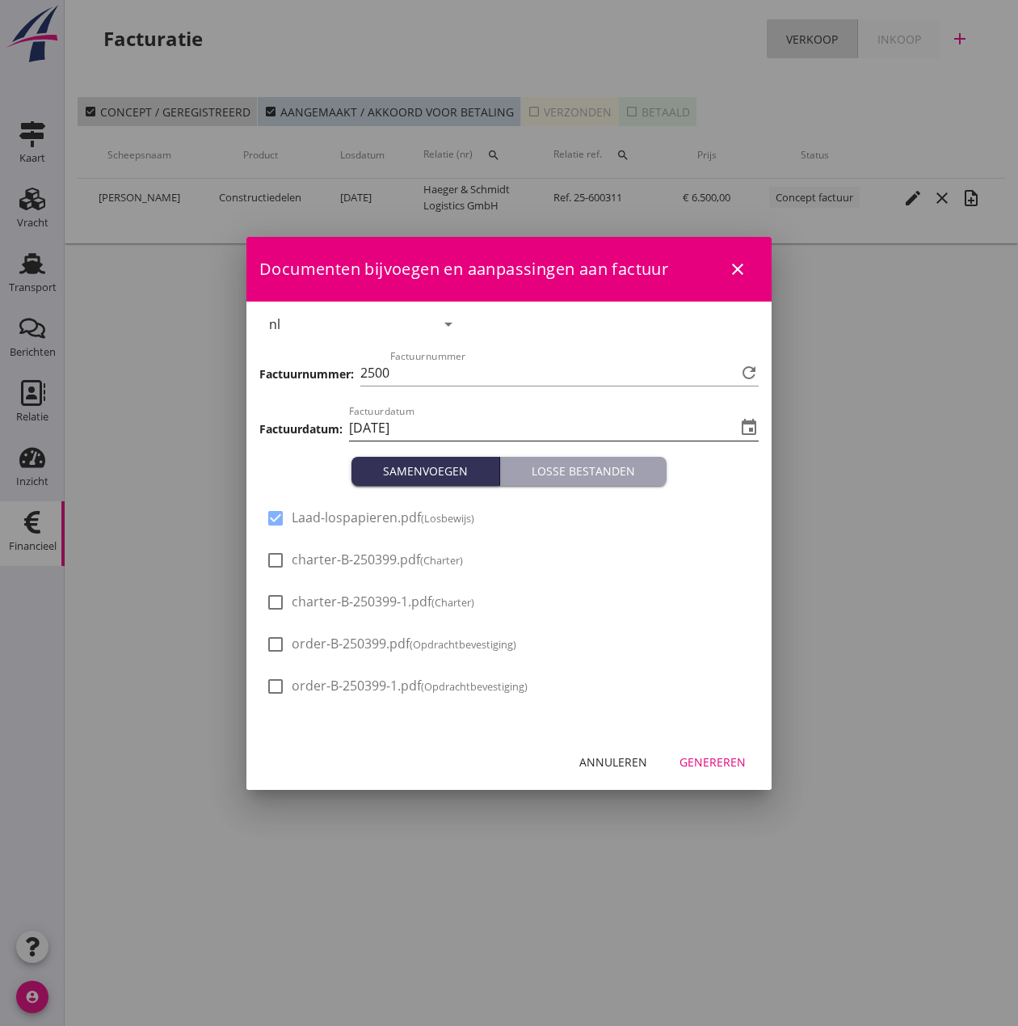
type input "483"
click at [715, 756] on div "Genereren" at bounding box center [713, 761] width 66 height 17
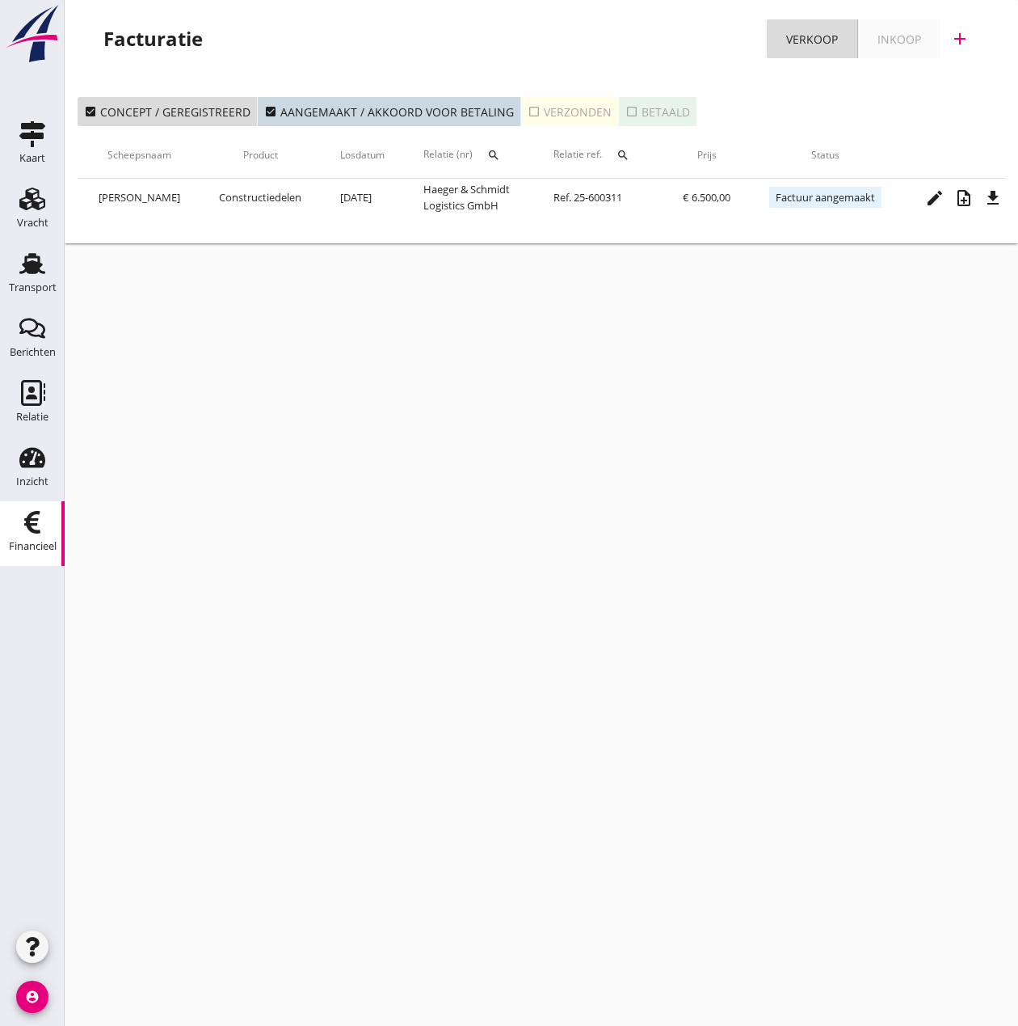
scroll to position [0, 357]
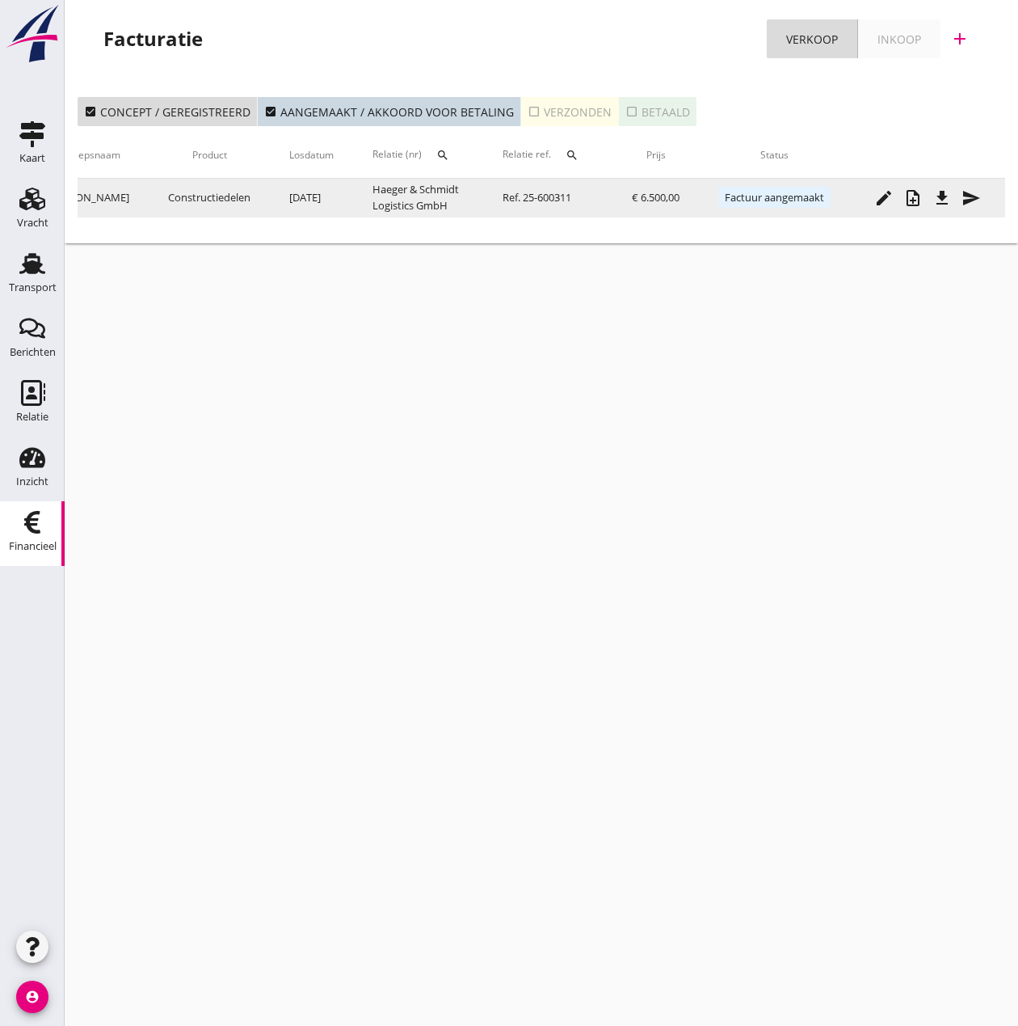
click at [978, 199] on icon "send" at bounding box center [971, 197] width 19 height 19
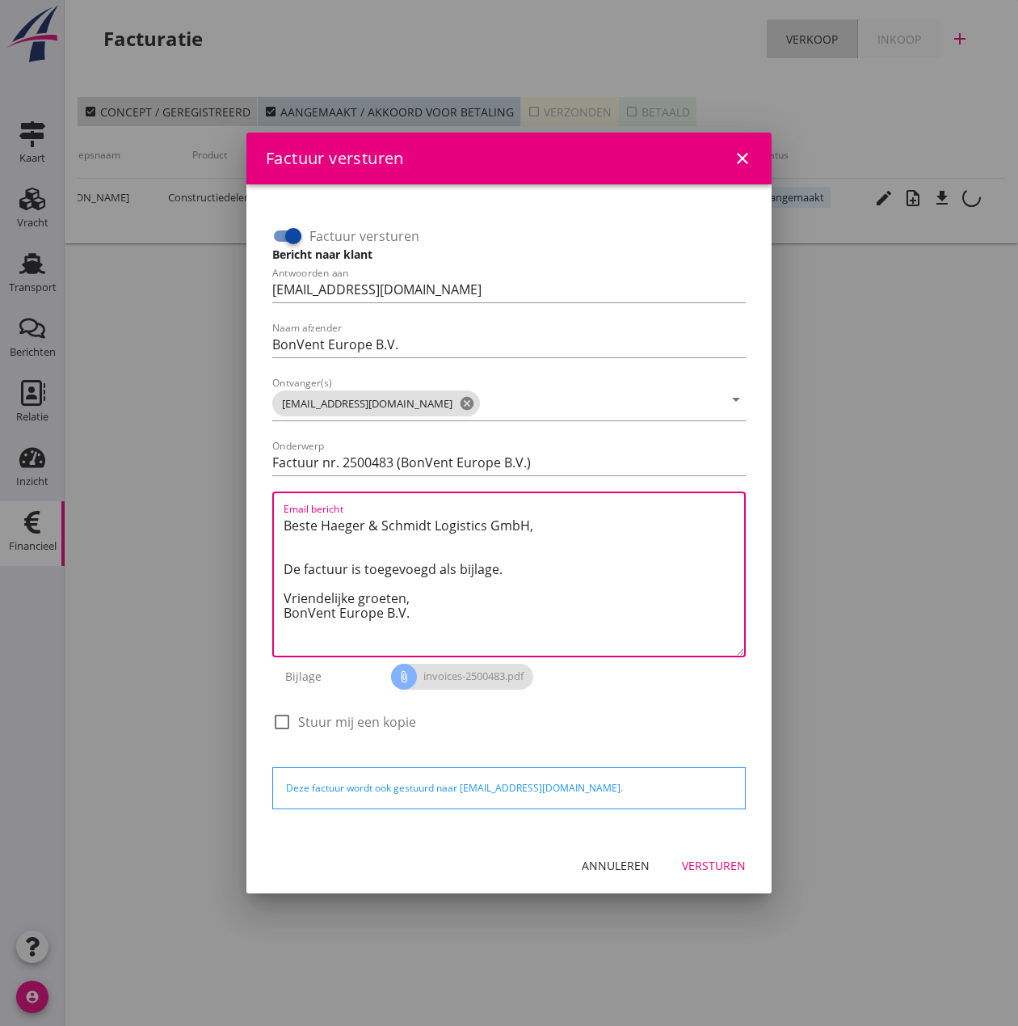
drag, startPoint x: 422, startPoint y: 597, endPoint x: 242, endPoint y: 511, distance: 199.6
click at [242, 511] on div "Factuur versturen close Factuur versturen Bericht naar klant Antwoorden aan [EM…" at bounding box center [509, 513] width 1018 height 1026
paste textarea "Guten Tag, Im Anhang finden Sie die Abrechnung für die Reise der MS [PERSON_NAM…"
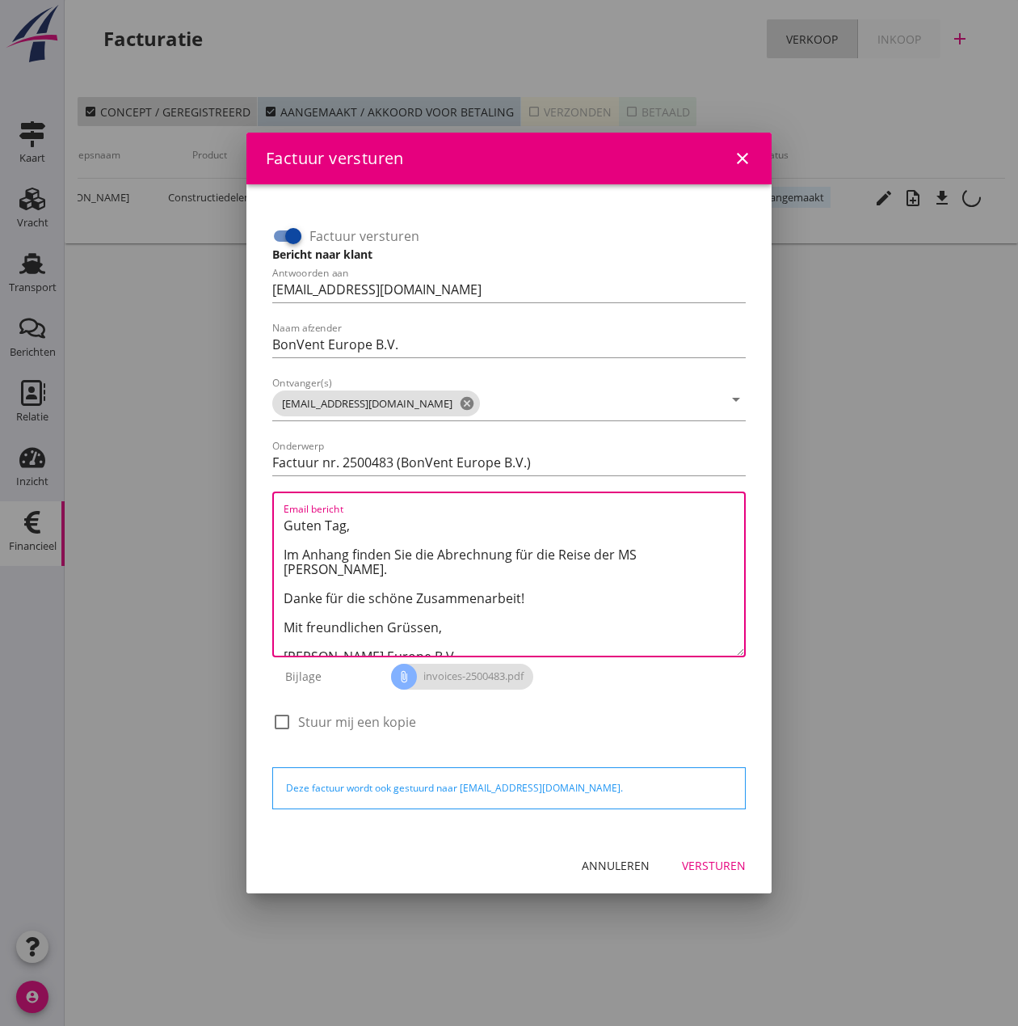
click at [645, 557] on textarea "Guten Tag, Im Anhang finden Sie die Abrechnung für die Reise der MS [PERSON_NAM…" at bounding box center [514, 583] width 461 height 143
type textarea "Guten Tag, Im Anhang finden Sie die Abrechnung für die Reise der MS [PERSON_NAM…"
click at [721, 869] on div "Versturen" at bounding box center [714, 865] width 64 height 17
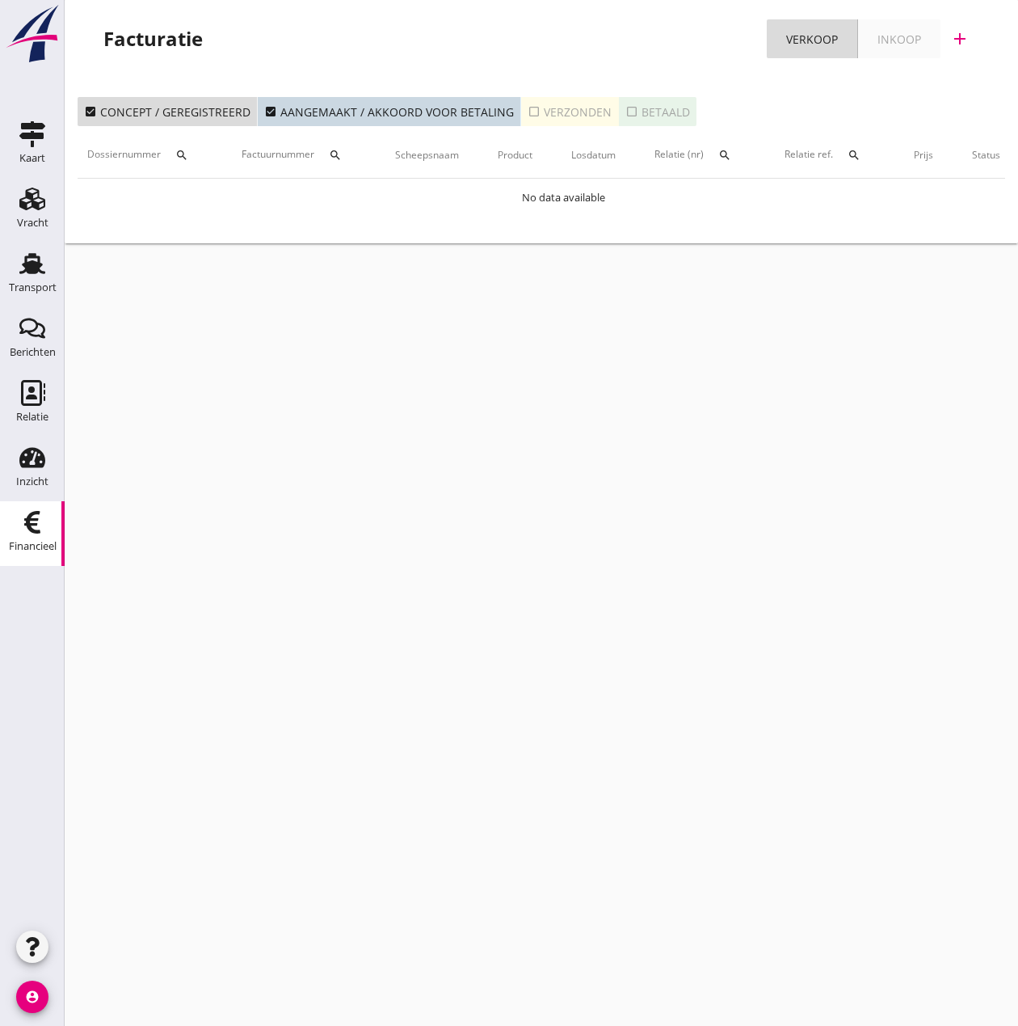
scroll to position [0, 0]
